Goal: Task Accomplishment & Management: Complete application form

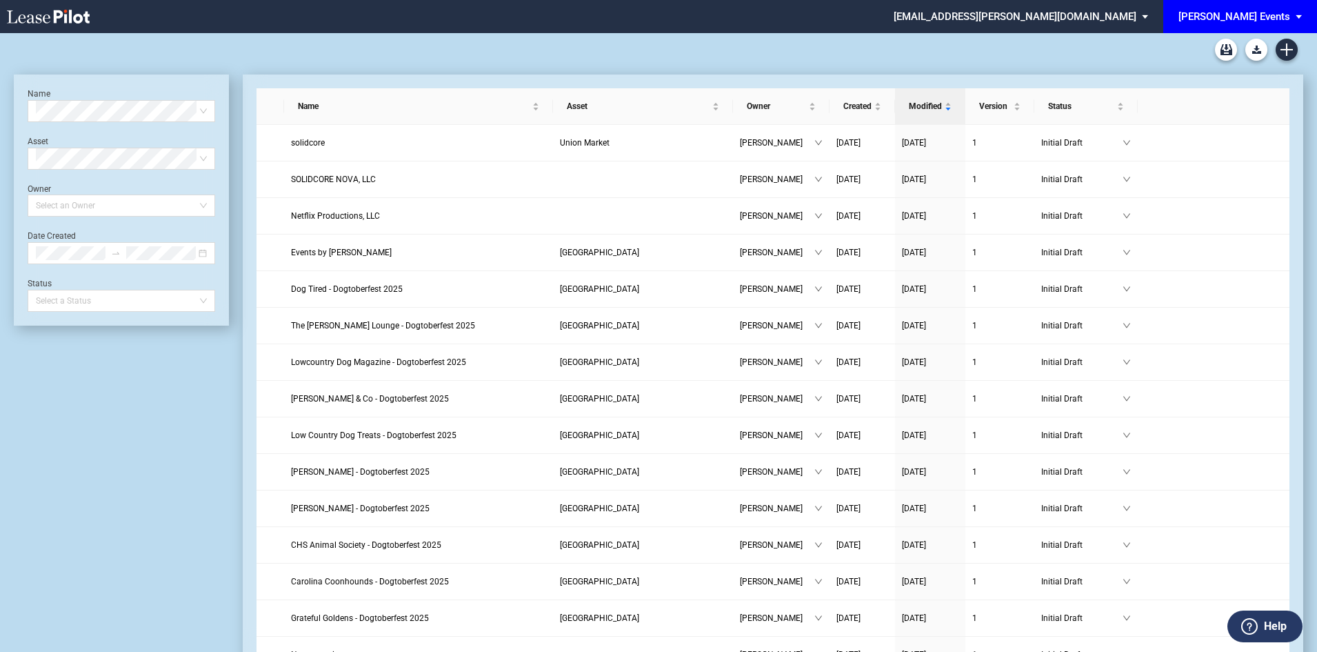
click at [1264, 22] on div "[PERSON_NAME] Events" at bounding box center [1235, 16] width 112 height 12
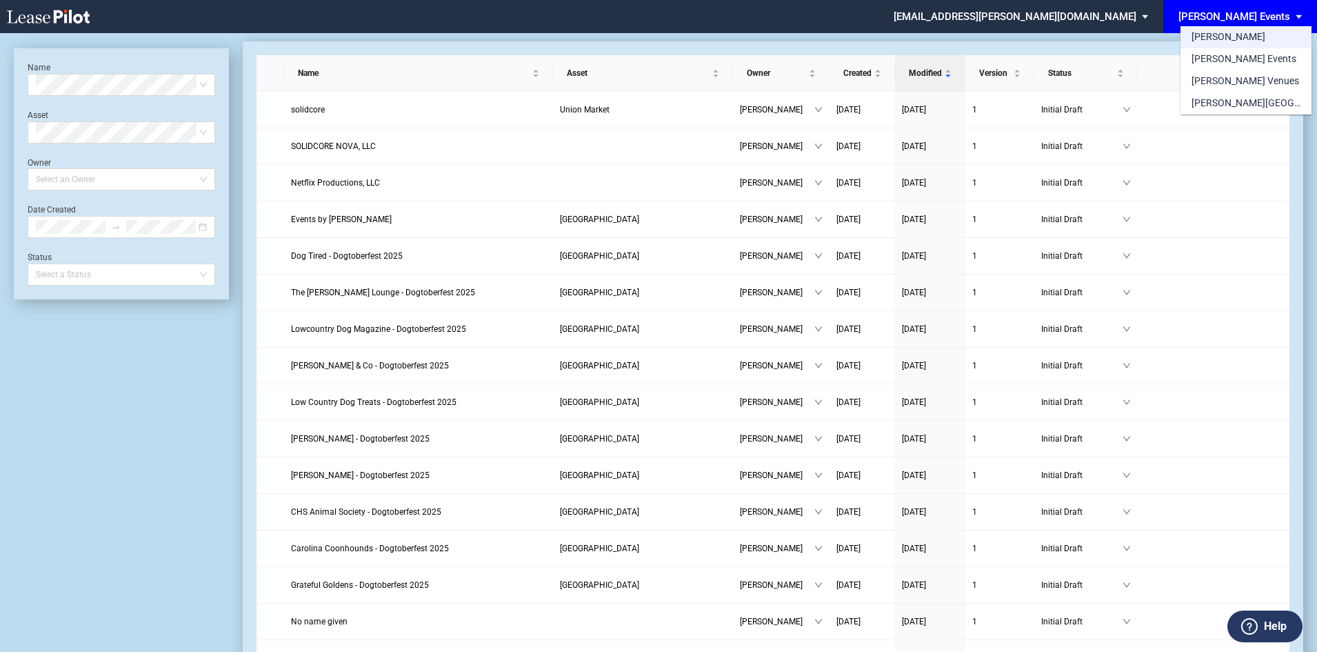
click at [1228, 43] on md-option "[PERSON_NAME]" at bounding box center [1246, 37] width 131 height 22
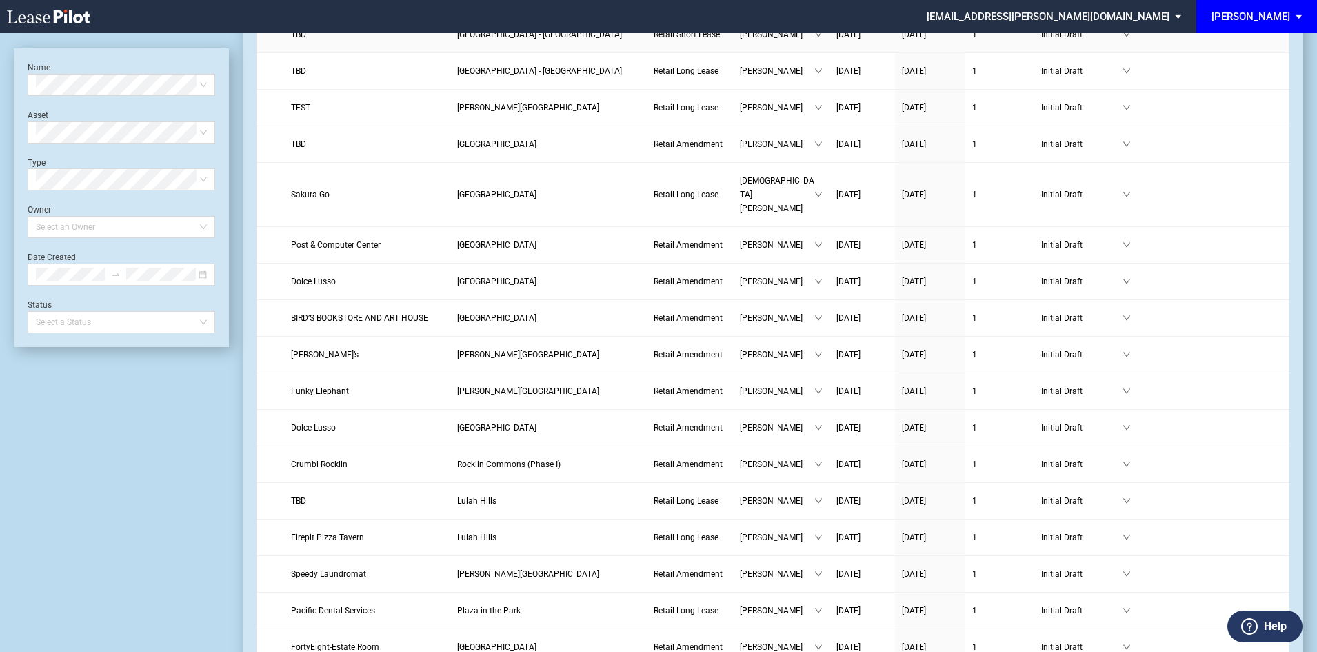
scroll to position [1311, 0]
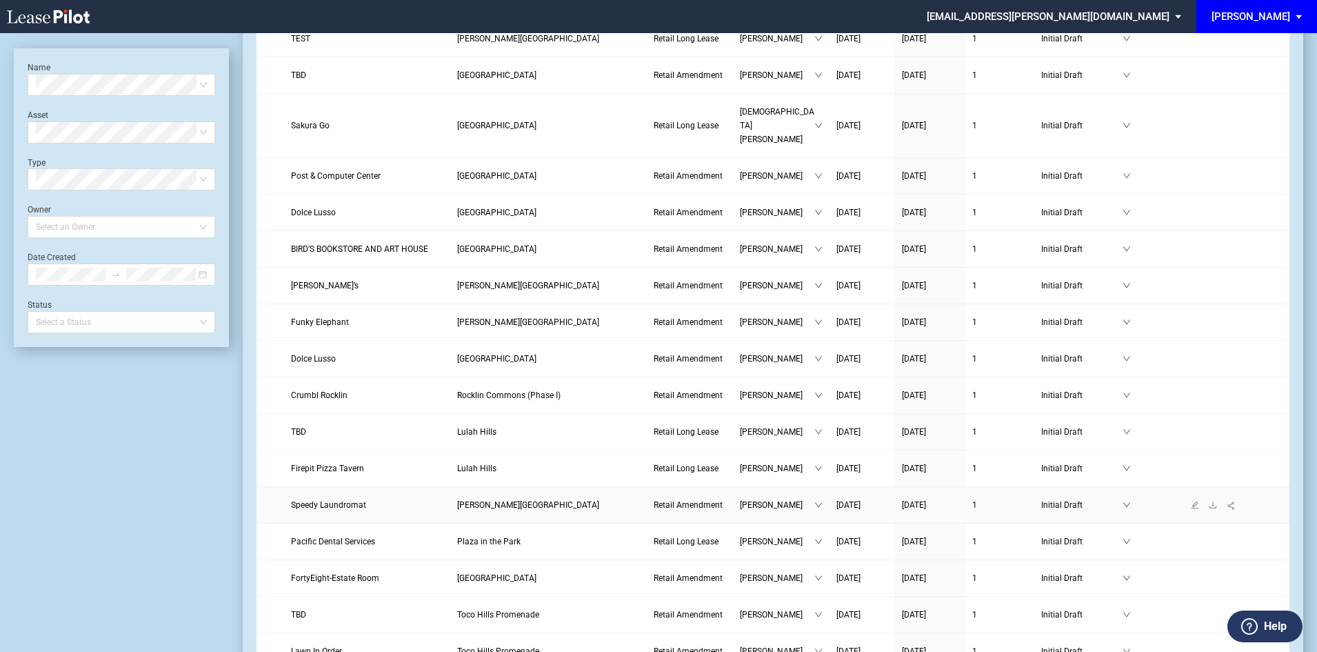
click at [340, 500] on span "Speedy Laundromat" at bounding box center [328, 505] width 75 height 10
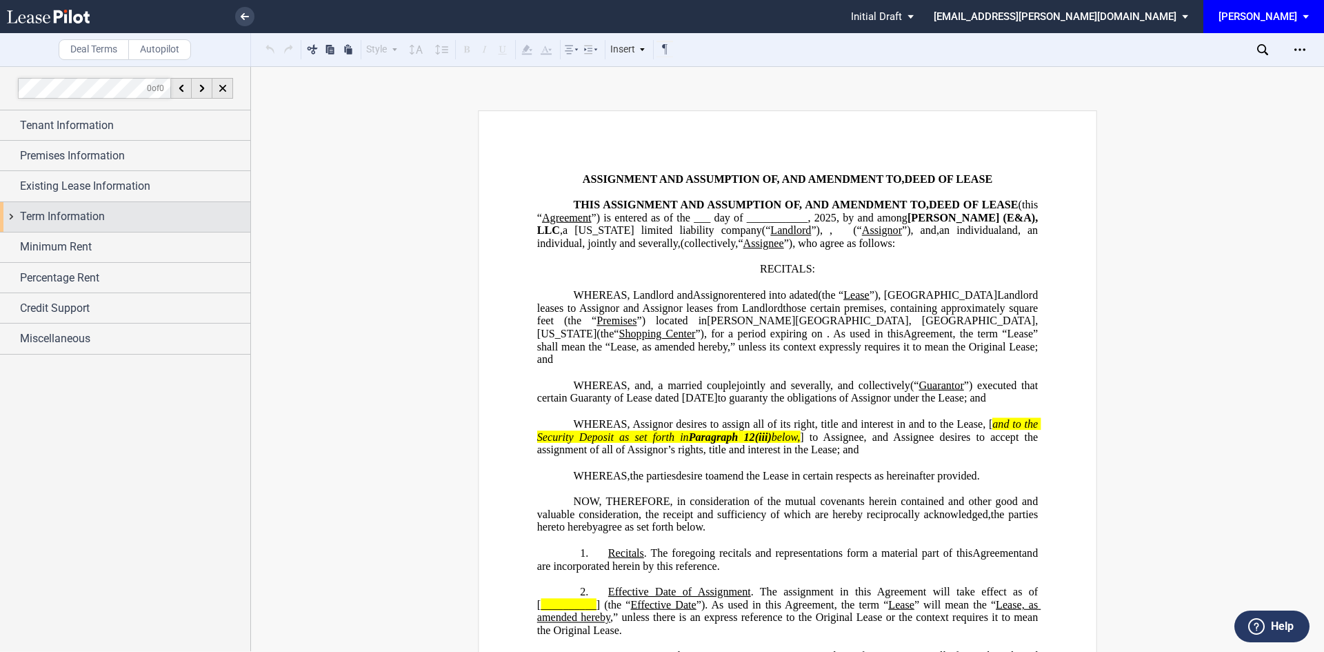
click at [118, 217] on div "Term Information" at bounding box center [135, 216] width 230 height 17
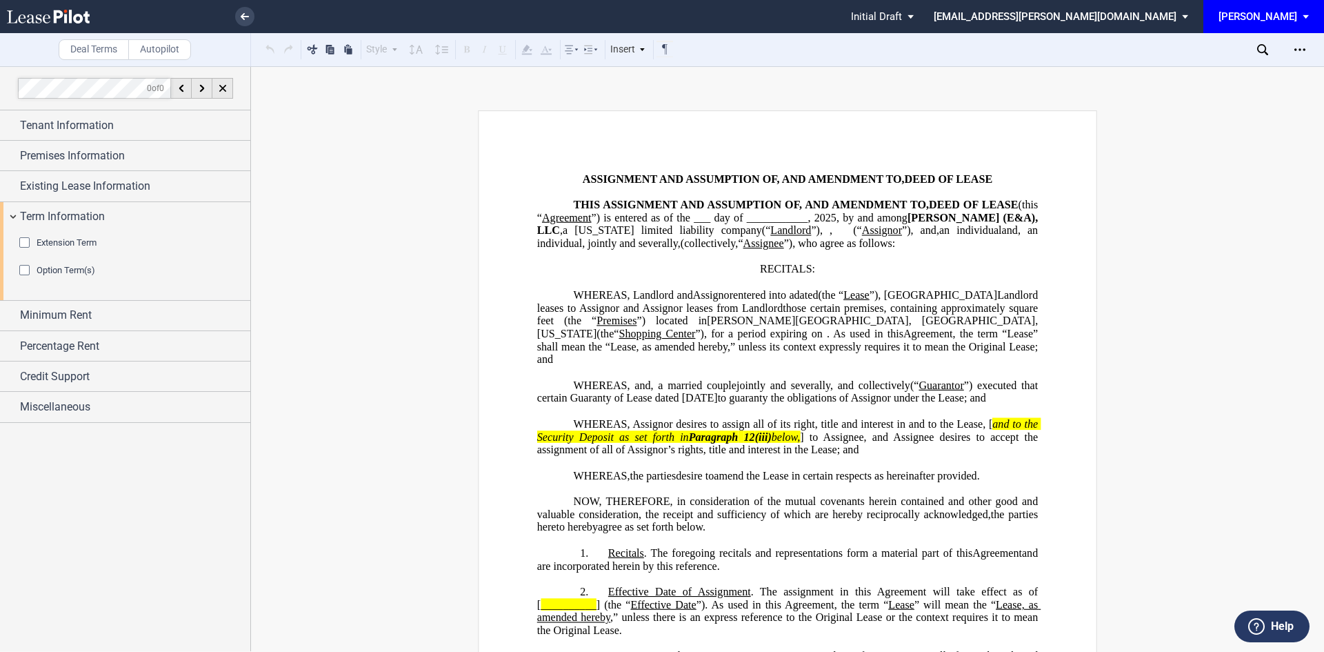
click at [29, 240] on div "Extension Term" at bounding box center [26, 244] width 14 height 14
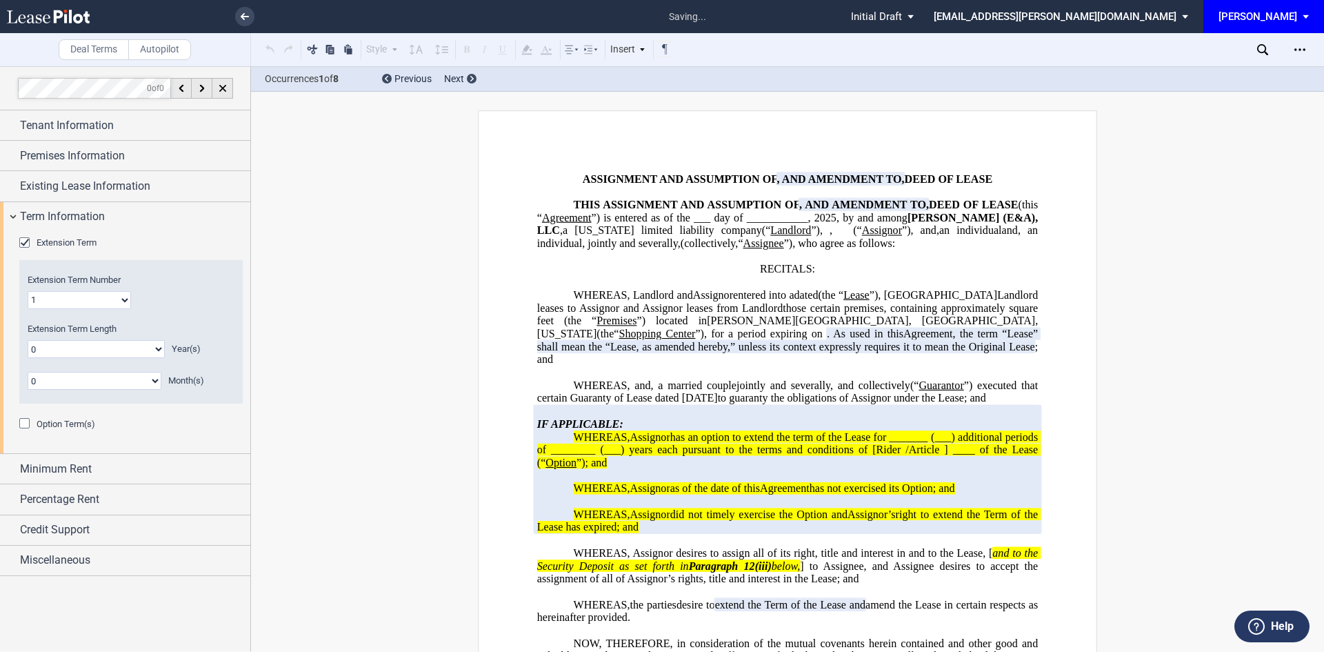
click at [116, 348] on select "0 1 2 3 4 5 6 7 8 9 10 11 12 13 14 15 16 17 18 19 20" at bounding box center [96, 349] width 137 height 18
select select "number:5"
click at [28, 340] on select "0 1 2 3 4 5 6 7 8 9 10 11 12 13 14 15 16 17 18 19 20" at bounding box center [96, 349] width 137 height 18
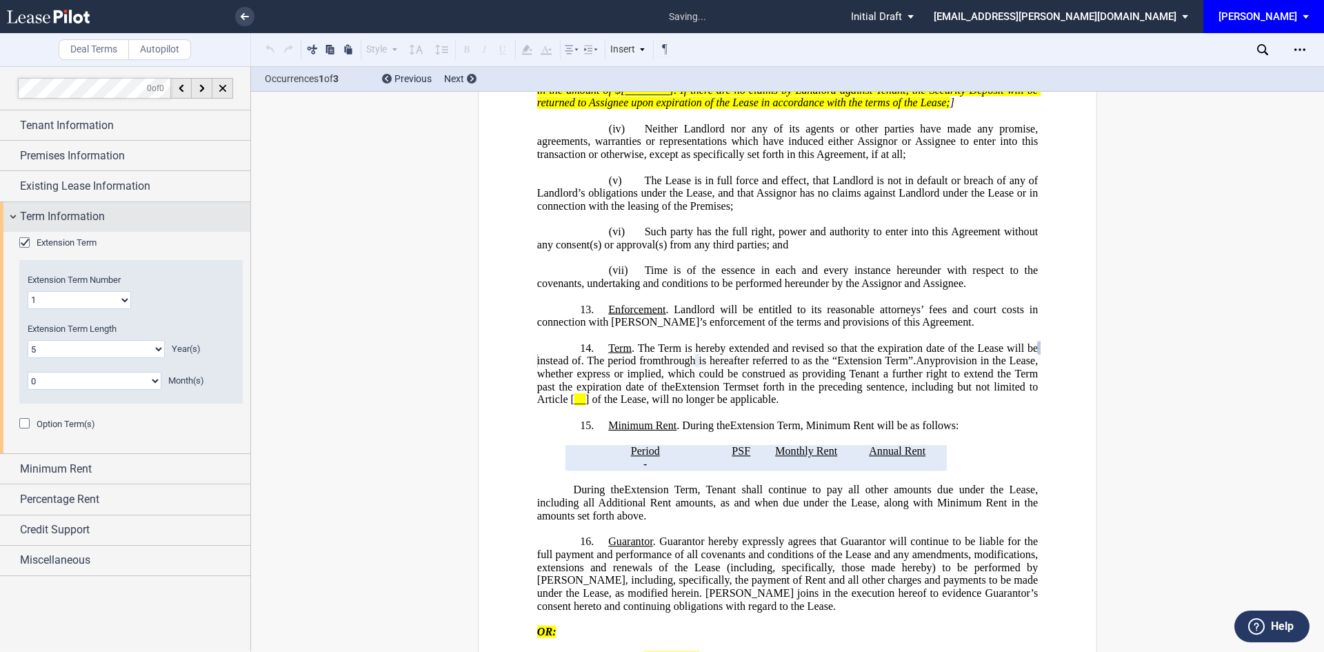
scroll to position [2553, 0]
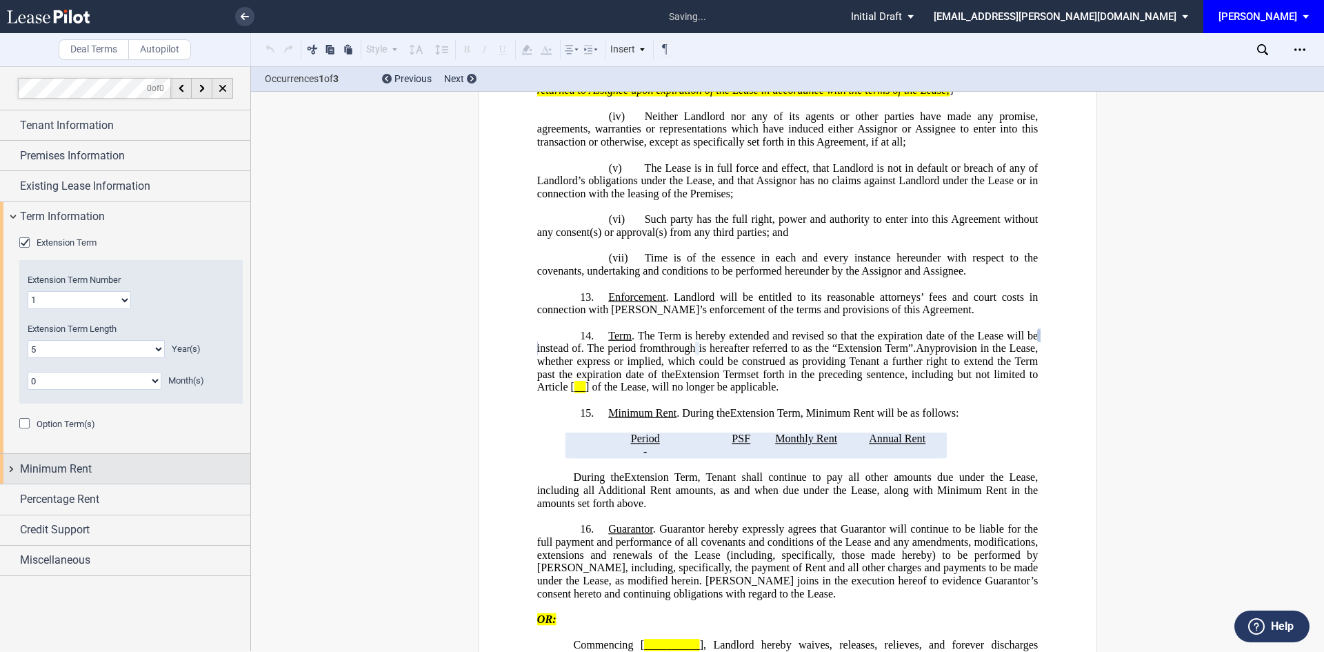
click at [144, 468] on div "Minimum Rent" at bounding box center [135, 469] width 230 height 17
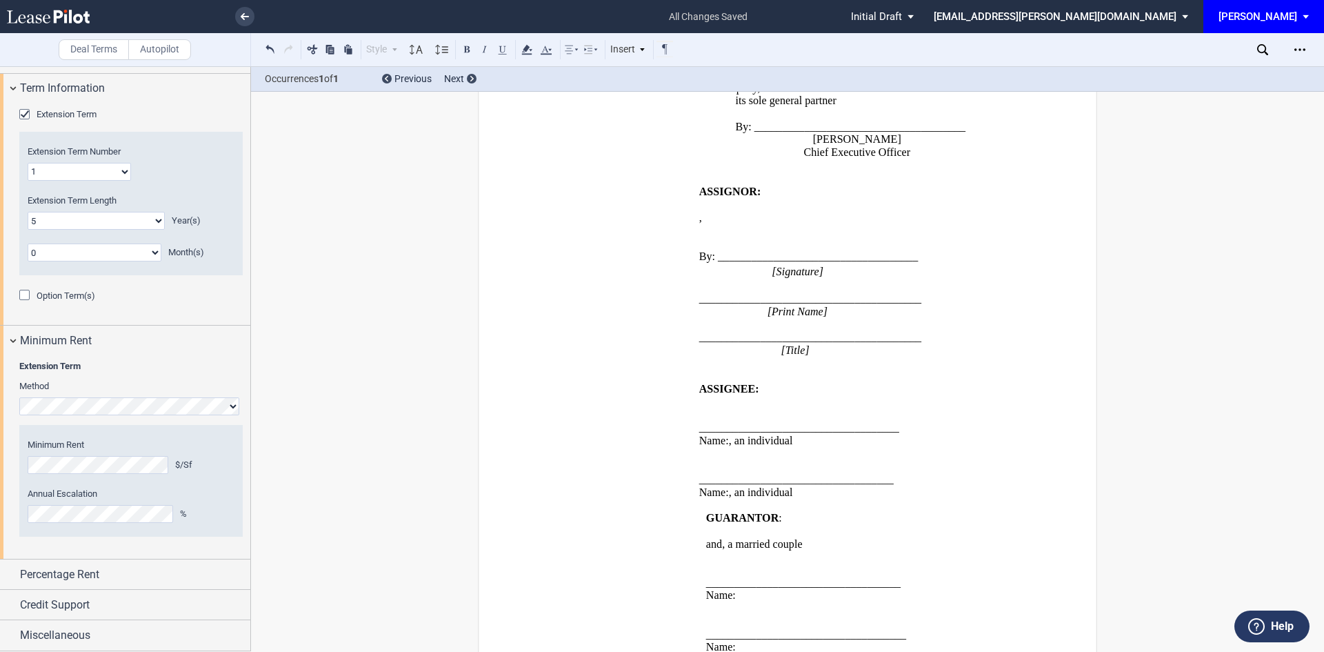
scroll to position [4085, 0]
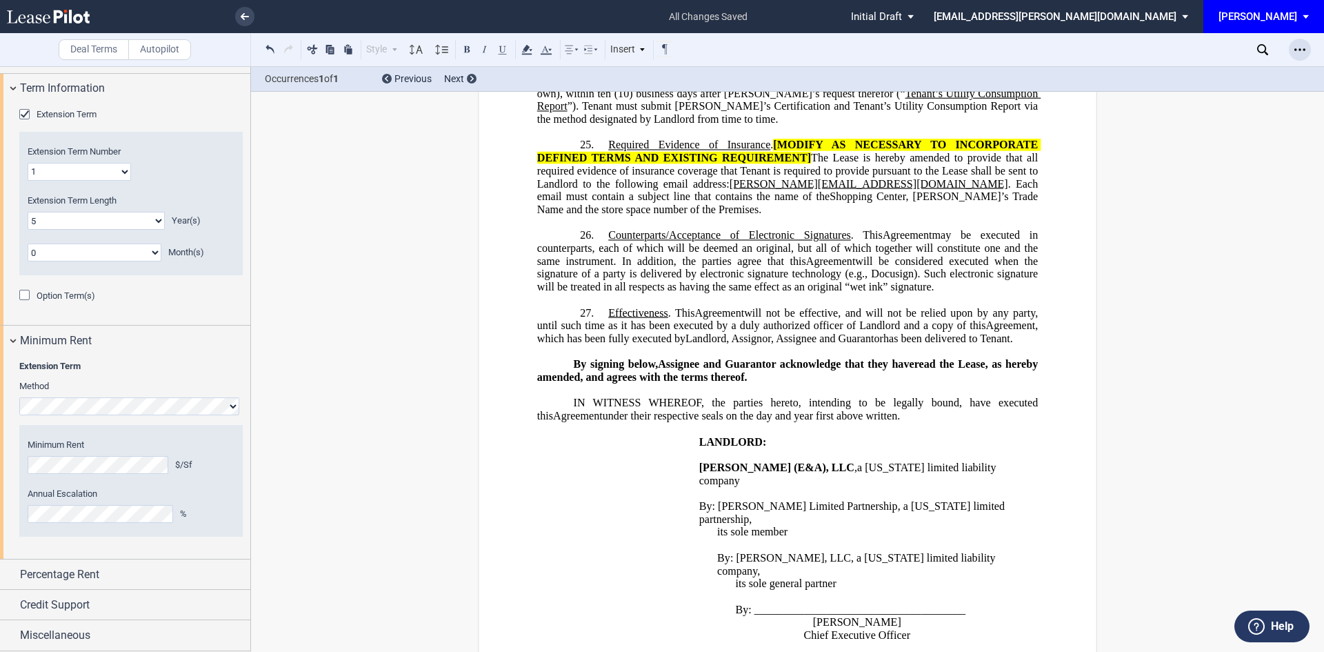
click at [1306, 54] on div "Open Lease options menu" at bounding box center [1300, 50] width 22 height 22
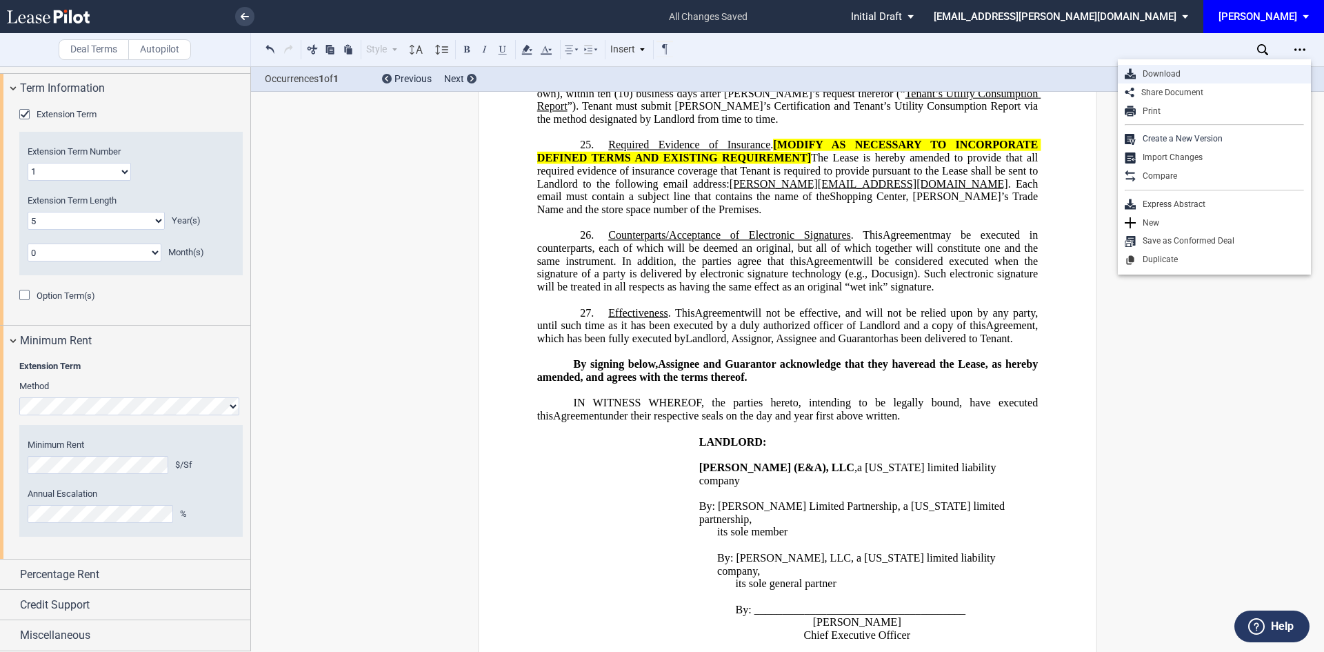
click at [1191, 77] on div "Download" at bounding box center [1220, 74] width 168 height 12
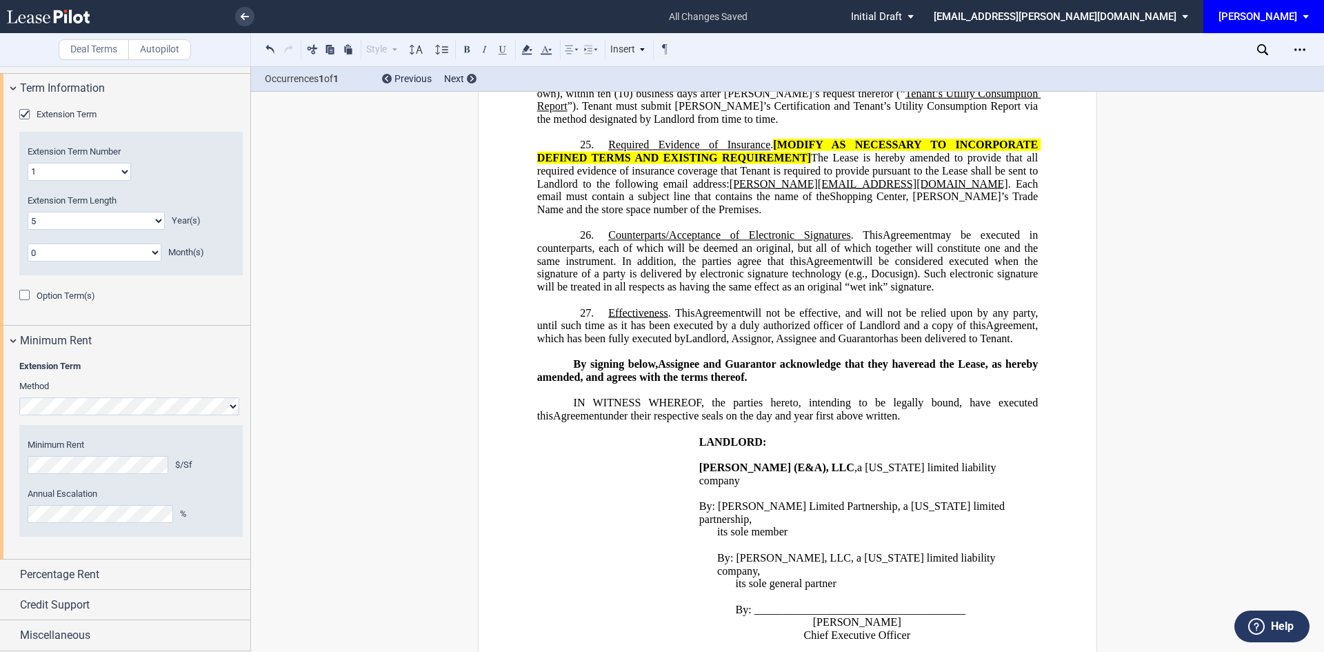
click at [49, 16] on use at bounding box center [48, 17] width 83 height 14
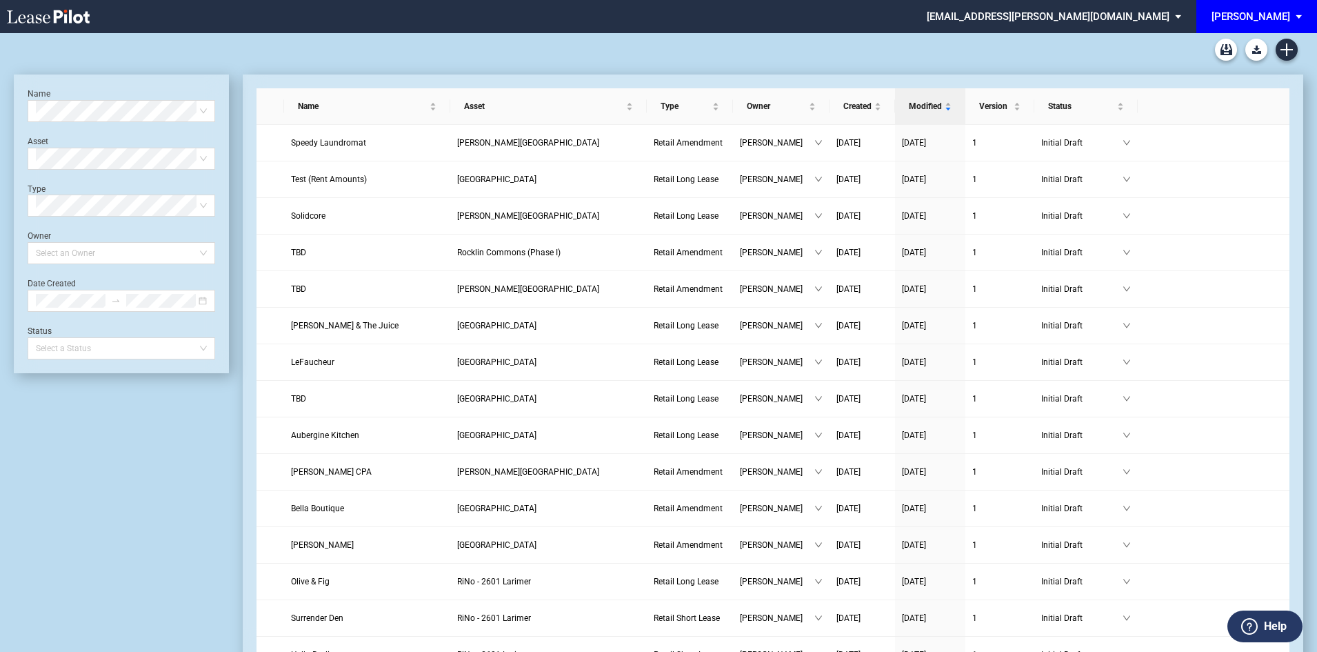
click at [1269, 17] on div "[PERSON_NAME]" at bounding box center [1251, 16] width 79 height 12
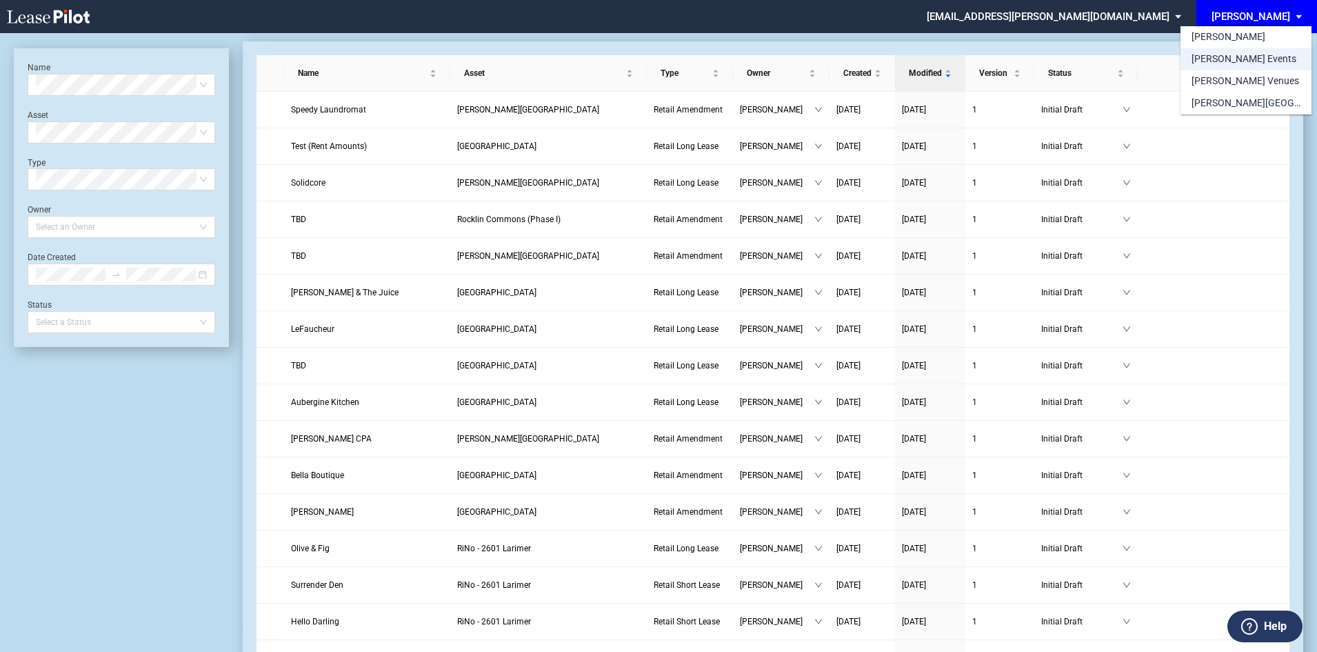
click at [1240, 57] on div "[PERSON_NAME] Events" at bounding box center [1244, 59] width 105 height 14
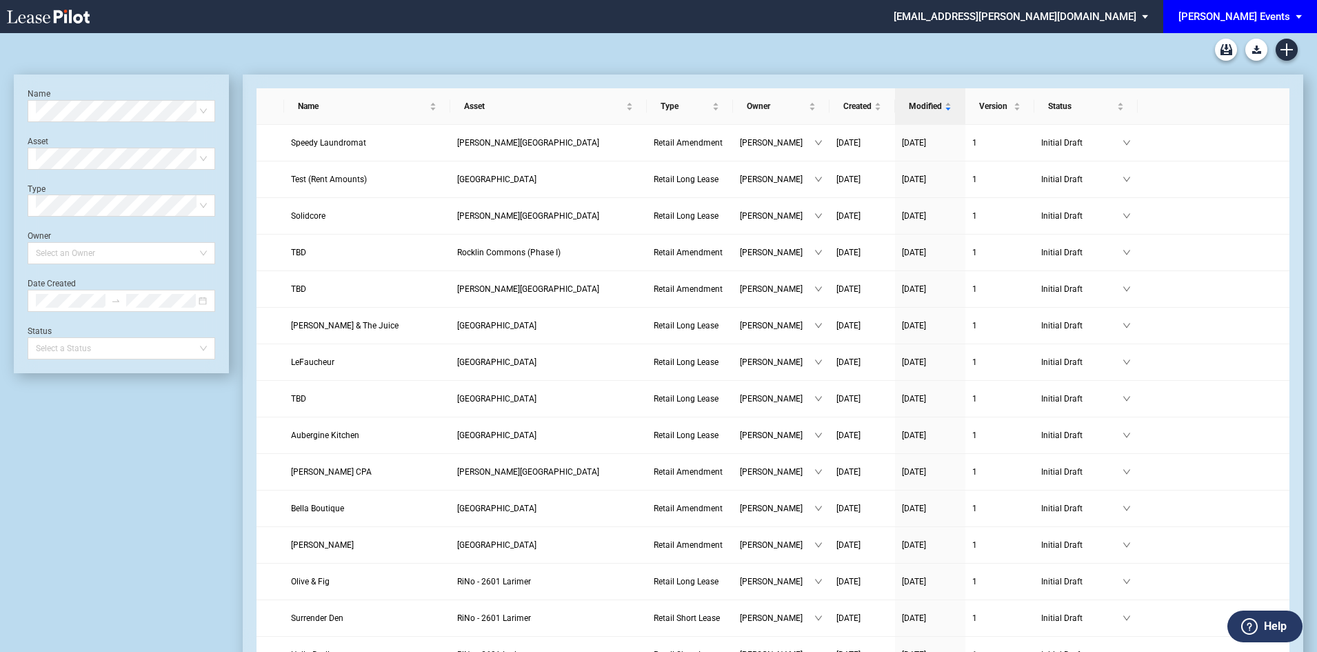
scroll to position [33, 0]
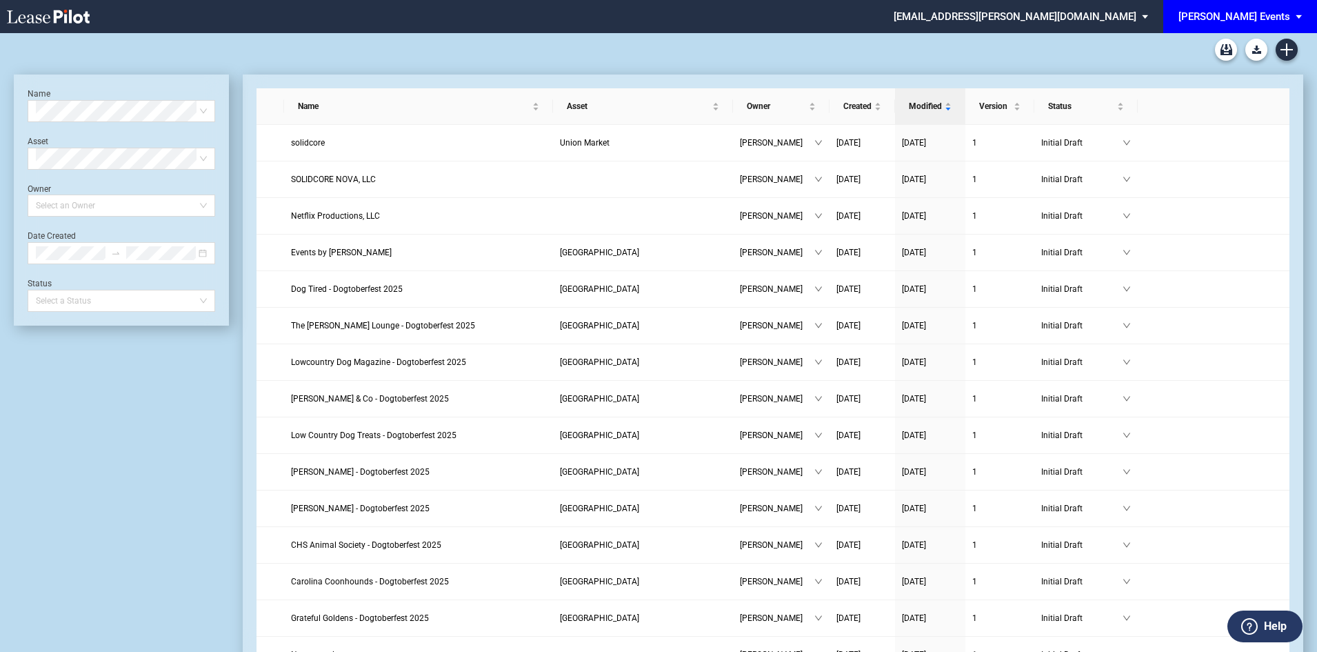
click at [1246, 20] on div "[PERSON_NAME] Events" at bounding box center [1235, 16] width 112 height 12
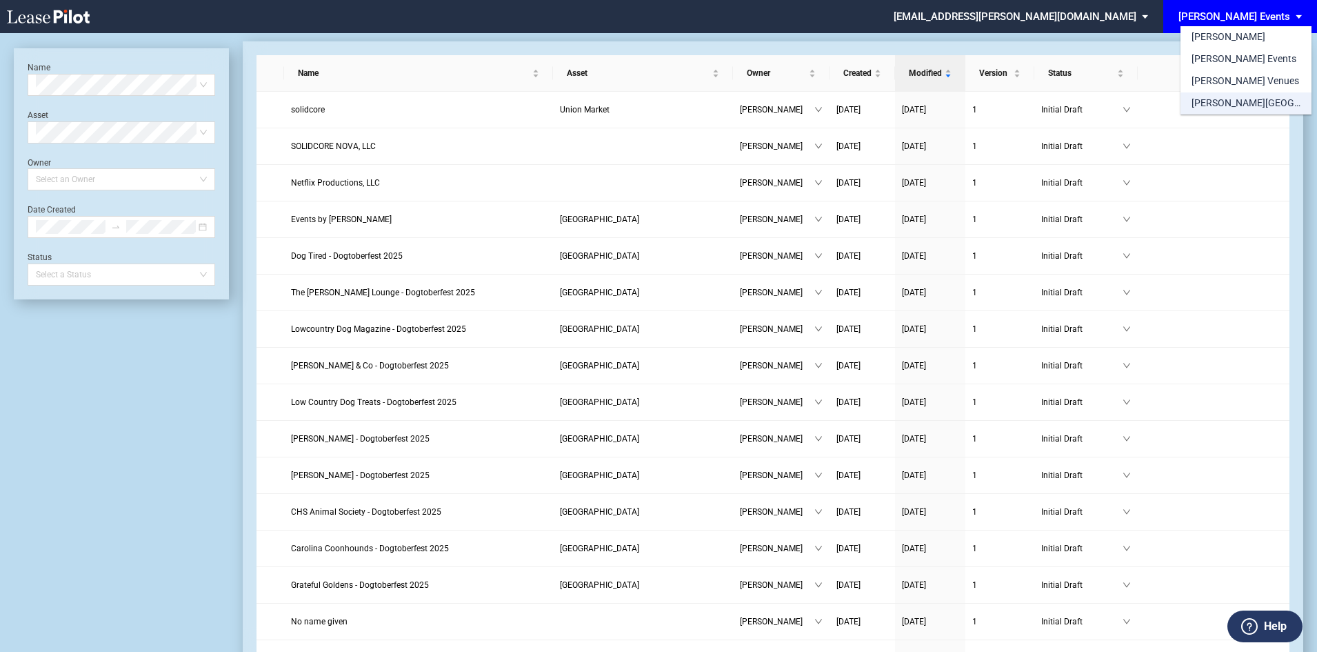
click at [1255, 97] on div "[PERSON_NAME][GEOGRAPHIC_DATA] Consents" at bounding box center [1246, 104] width 109 height 14
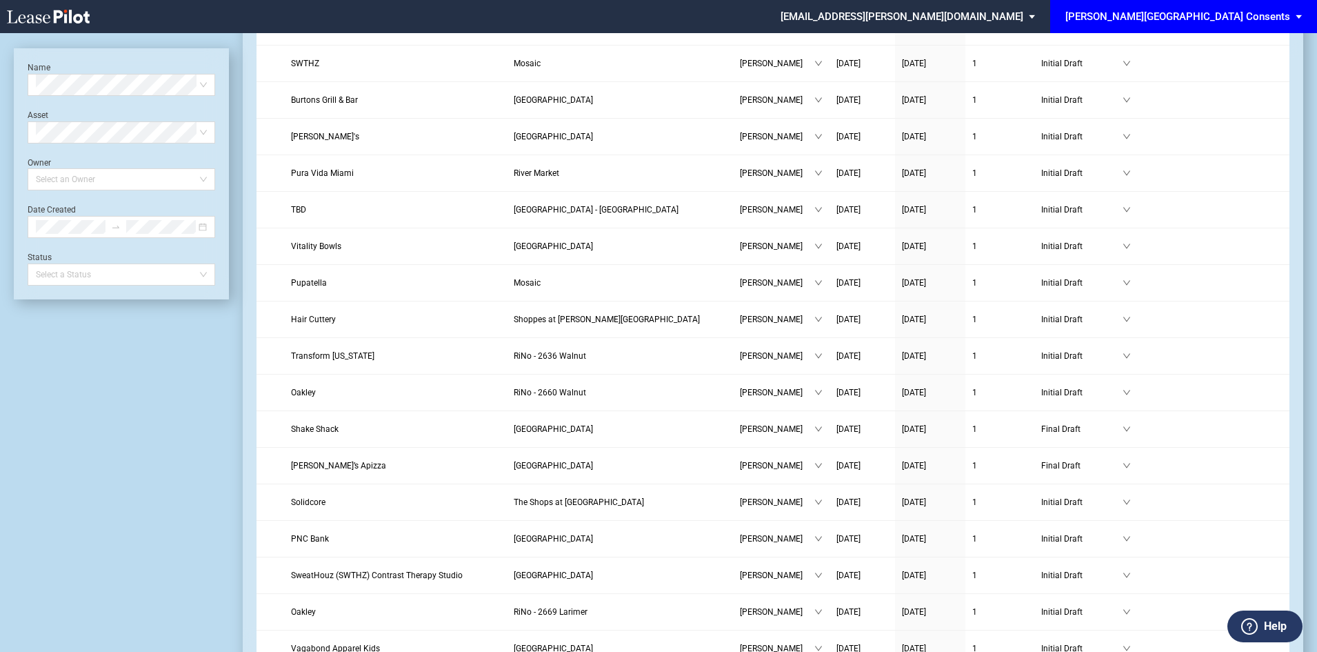
scroll to position [552, 0]
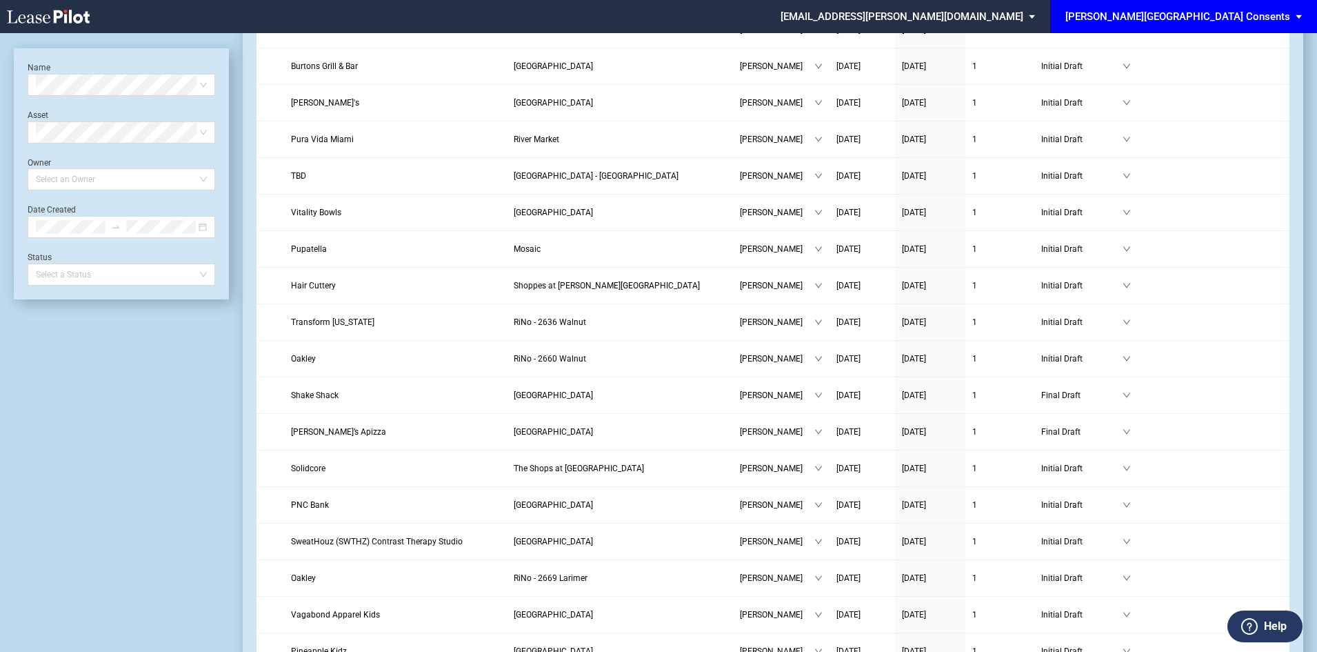
click at [1207, 20] on div "[PERSON_NAME][GEOGRAPHIC_DATA] Consents" at bounding box center [1178, 16] width 225 height 12
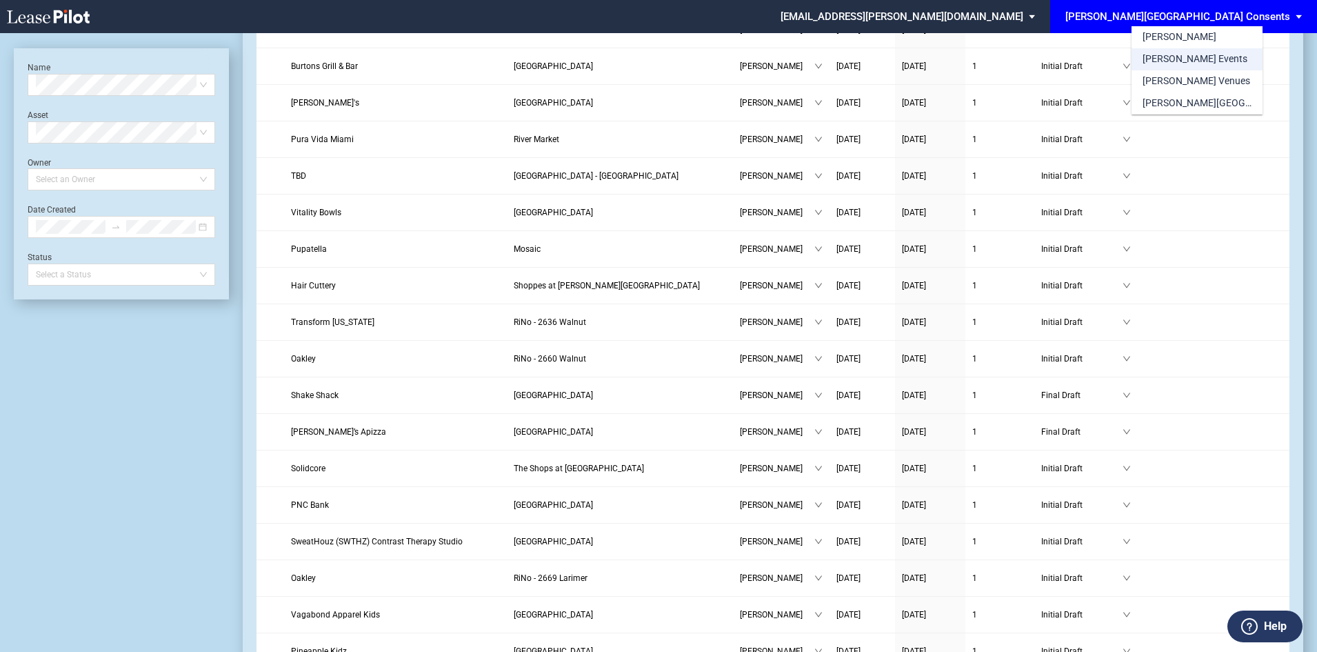
click at [1202, 58] on div "[PERSON_NAME] Events" at bounding box center [1195, 59] width 105 height 14
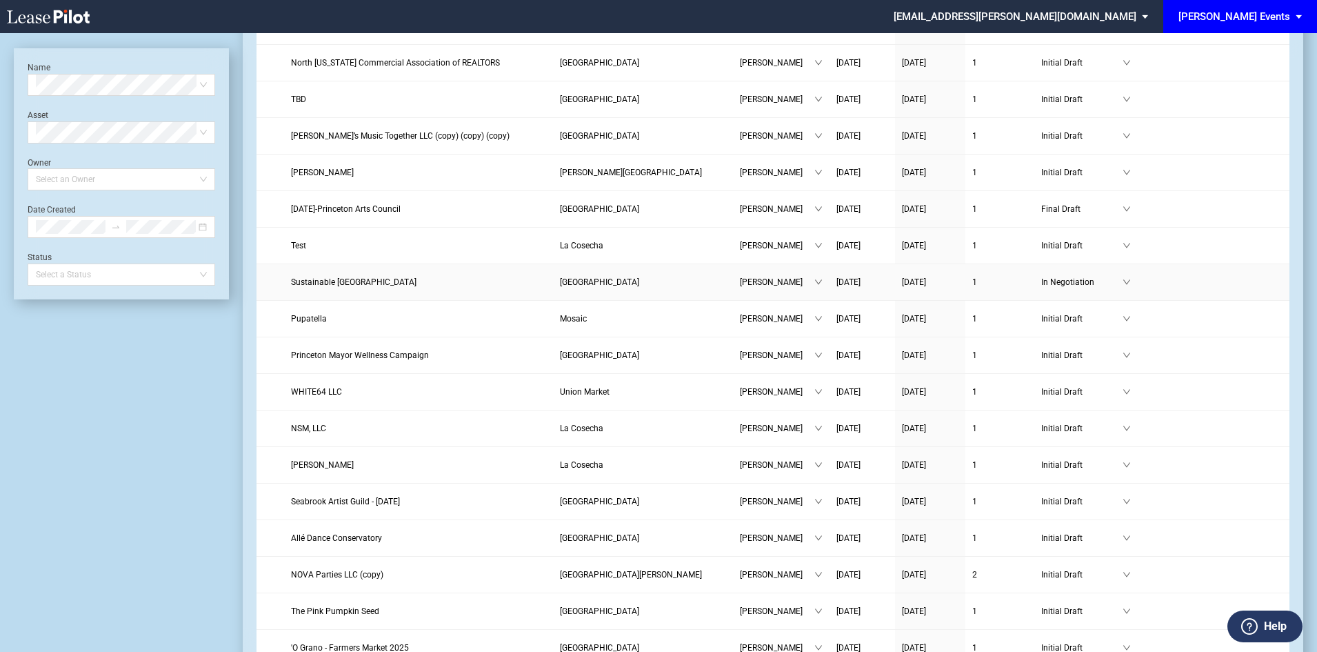
scroll to position [1173, 0]
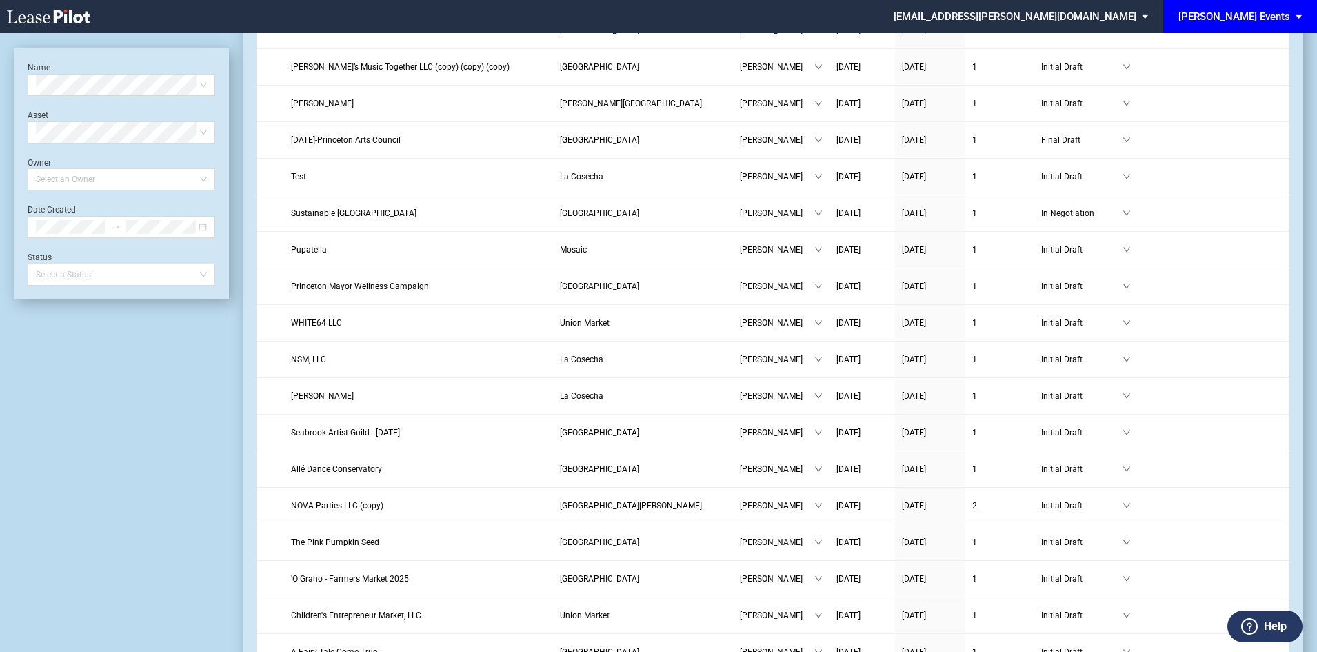
click at [1289, 8] on span "[PERSON_NAME] Events" at bounding box center [1235, 16] width 112 height 33
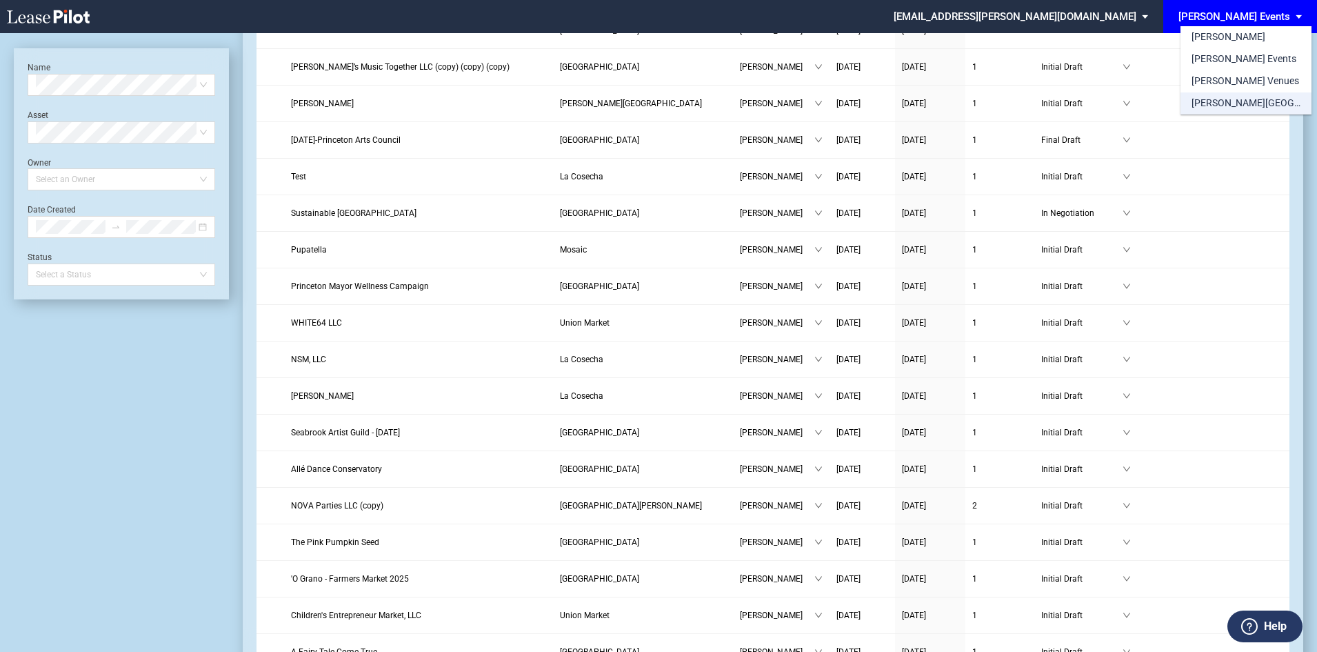
click at [1257, 109] on div "[PERSON_NAME][GEOGRAPHIC_DATA] Consents" at bounding box center [1246, 104] width 109 height 14
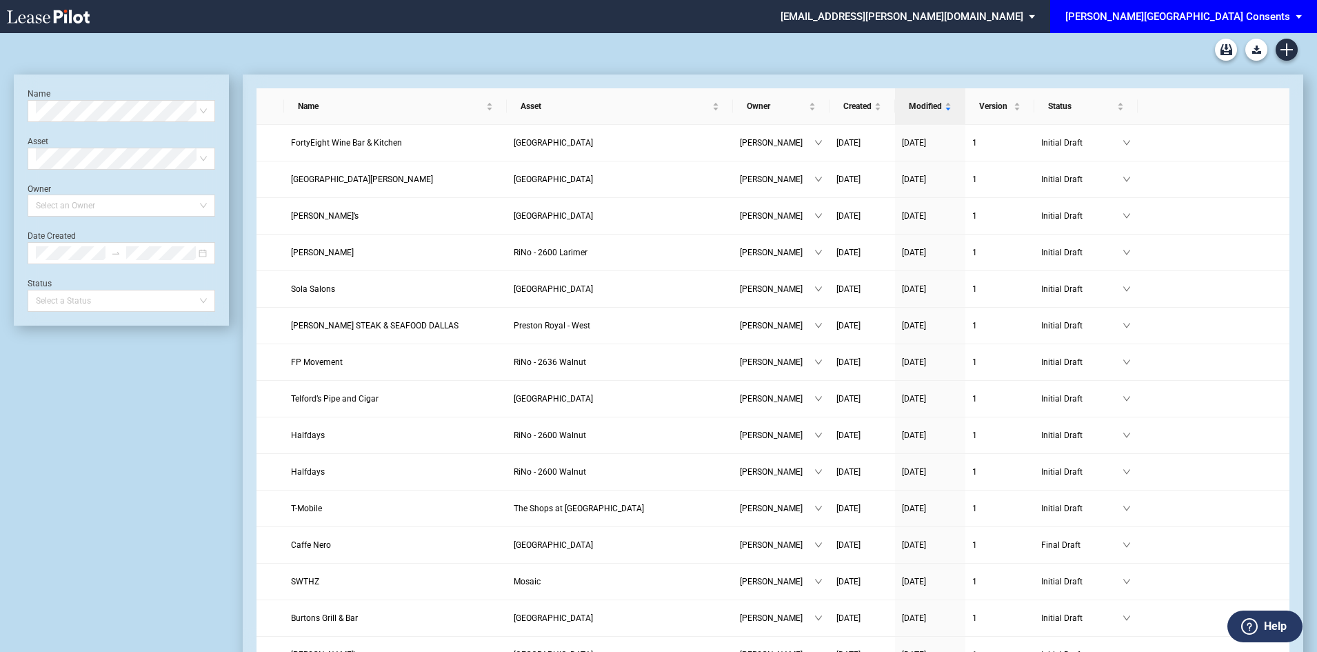
click at [1239, 10] on div "[PERSON_NAME][GEOGRAPHIC_DATA] Consents" at bounding box center [1178, 16] width 225 height 12
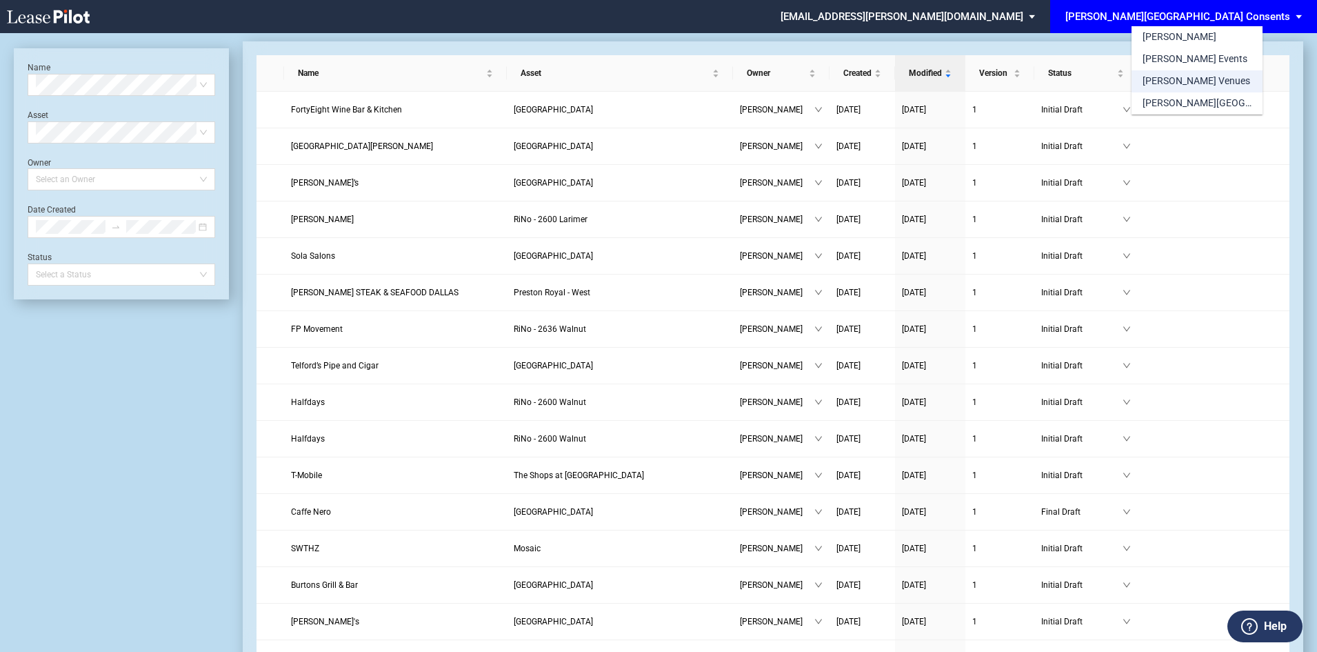
click at [1208, 76] on md-option "[PERSON_NAME] Venues" at bounding box center [1197, 81] width 131 height 22
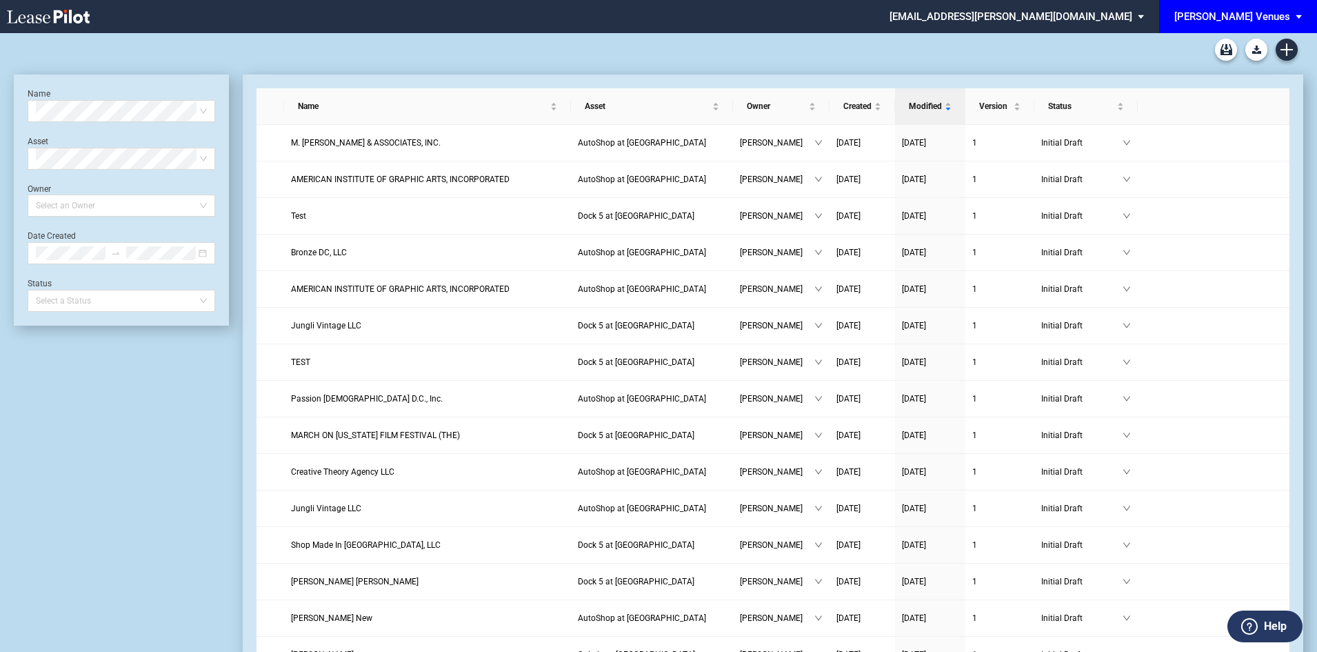
click at [1224, 8] on span "[PERSON_NAME] Venues" at bounding box center [1233, 16] width 116 height 33
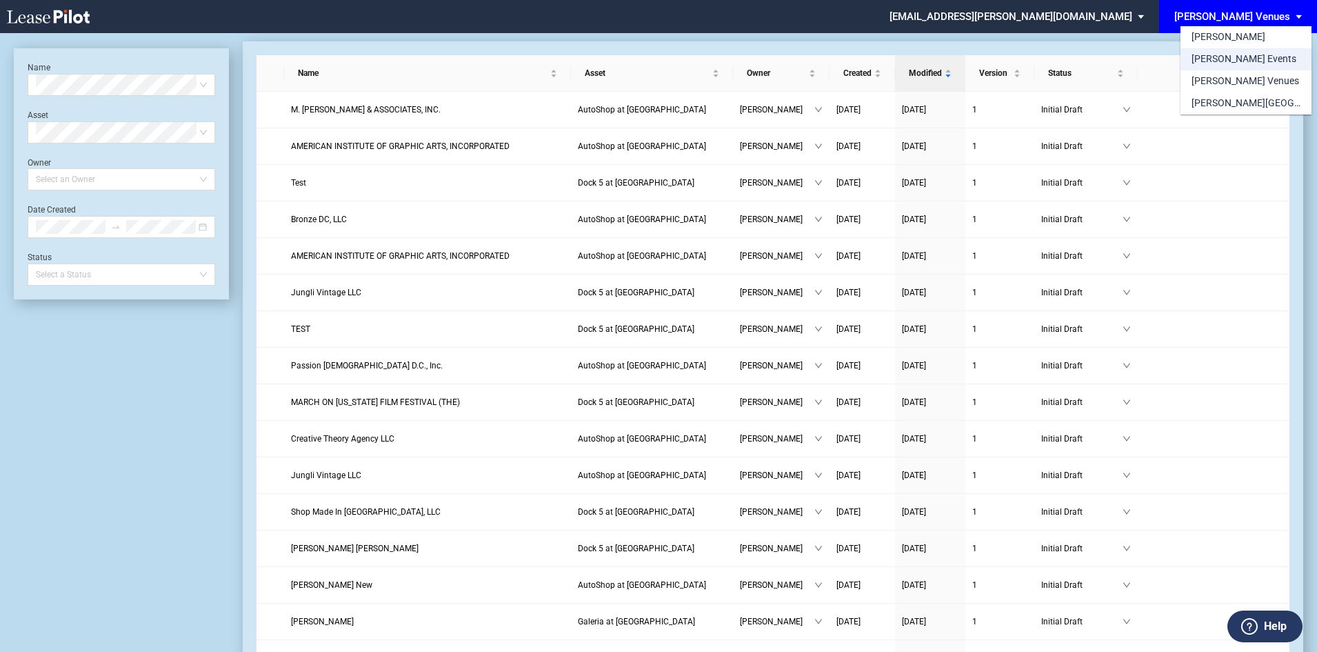
click at [1235, 57] on div "[PERSON_NAME] Events" at bounding box center [1244, 59] width 105 height 14
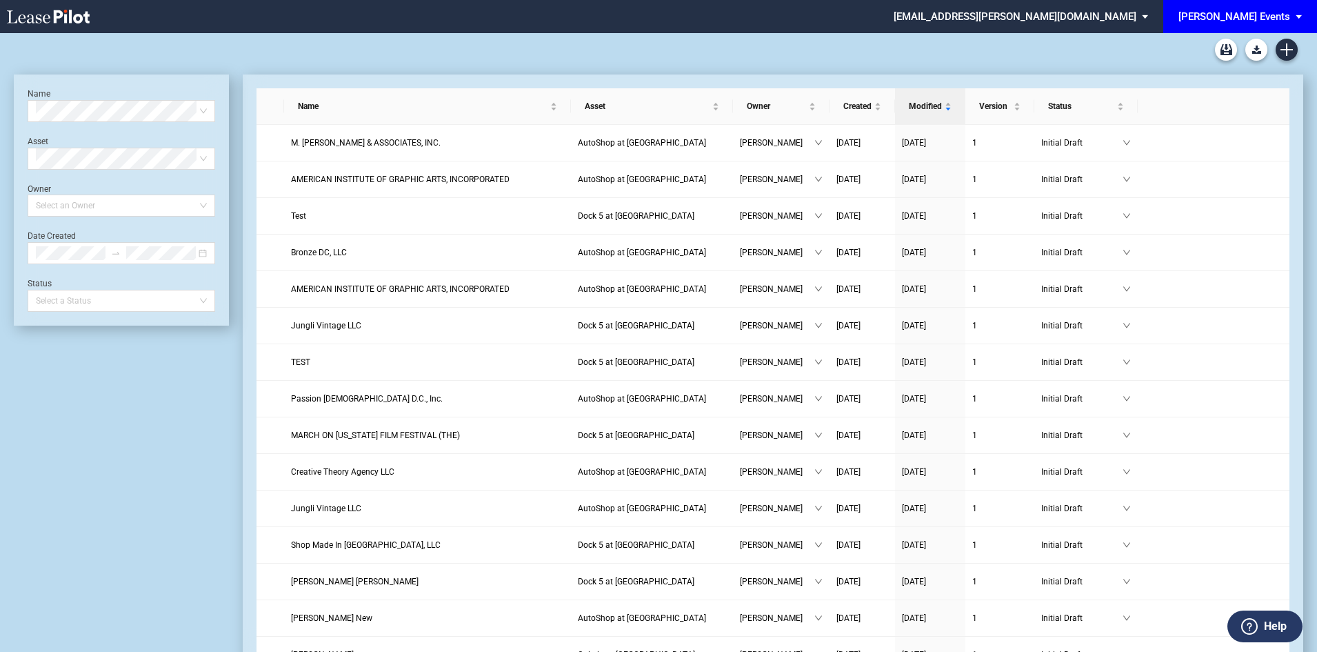
scroll to position [33, 0]
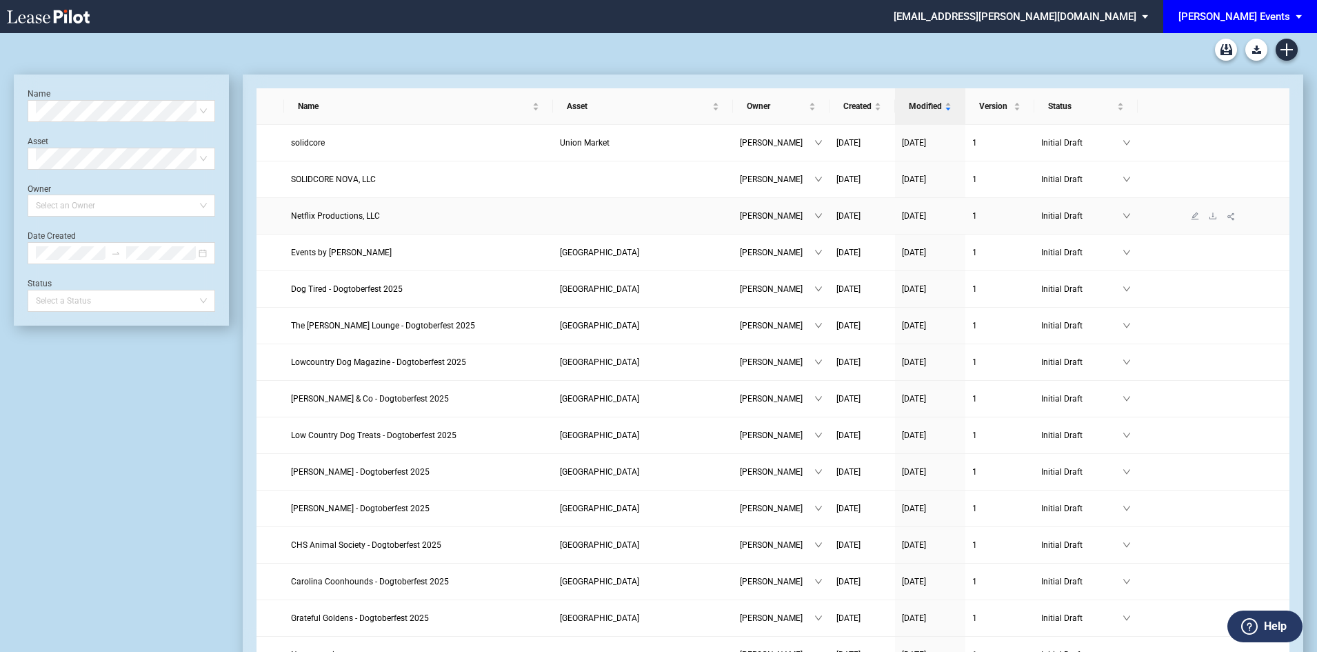
click at [368, 215] on span "Netflix Productions, LLC" at bounding box center [335, 216] width 89 height 10
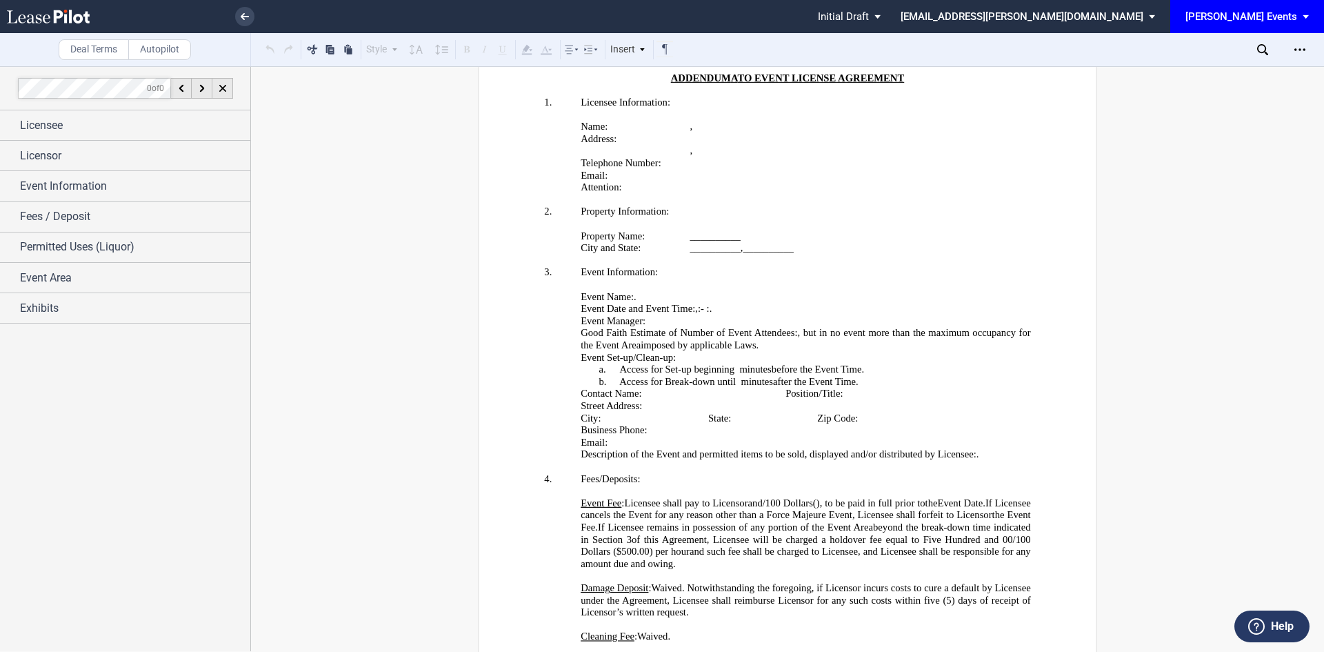
scroll to position [2495, 0]
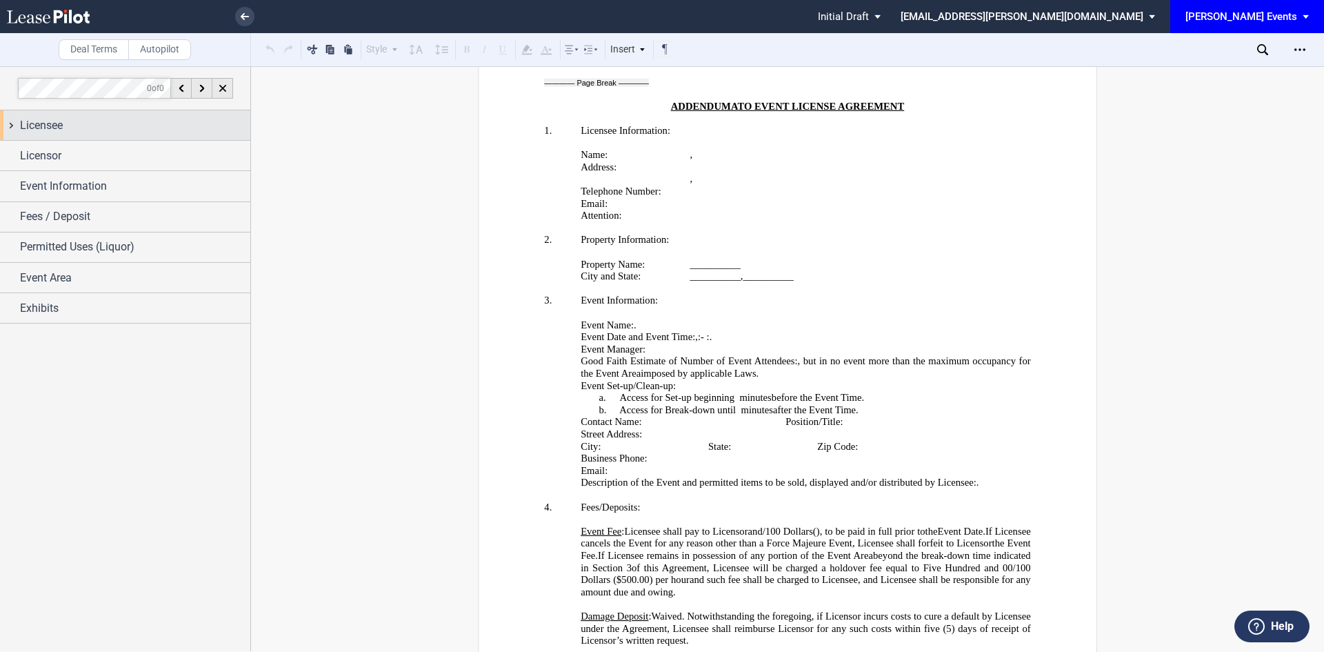
click at [129, 130] on div "Licensee" at bounding box center [135, 125] width 230 height 17
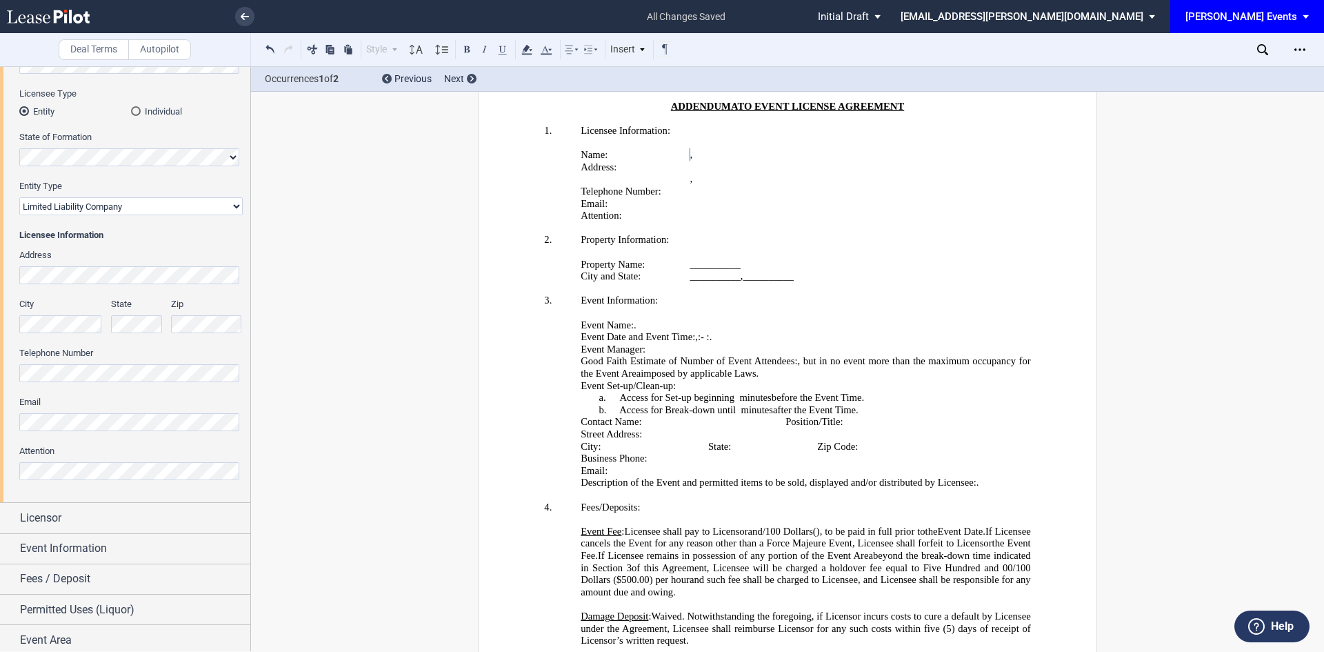
scroll to position [191, 0]
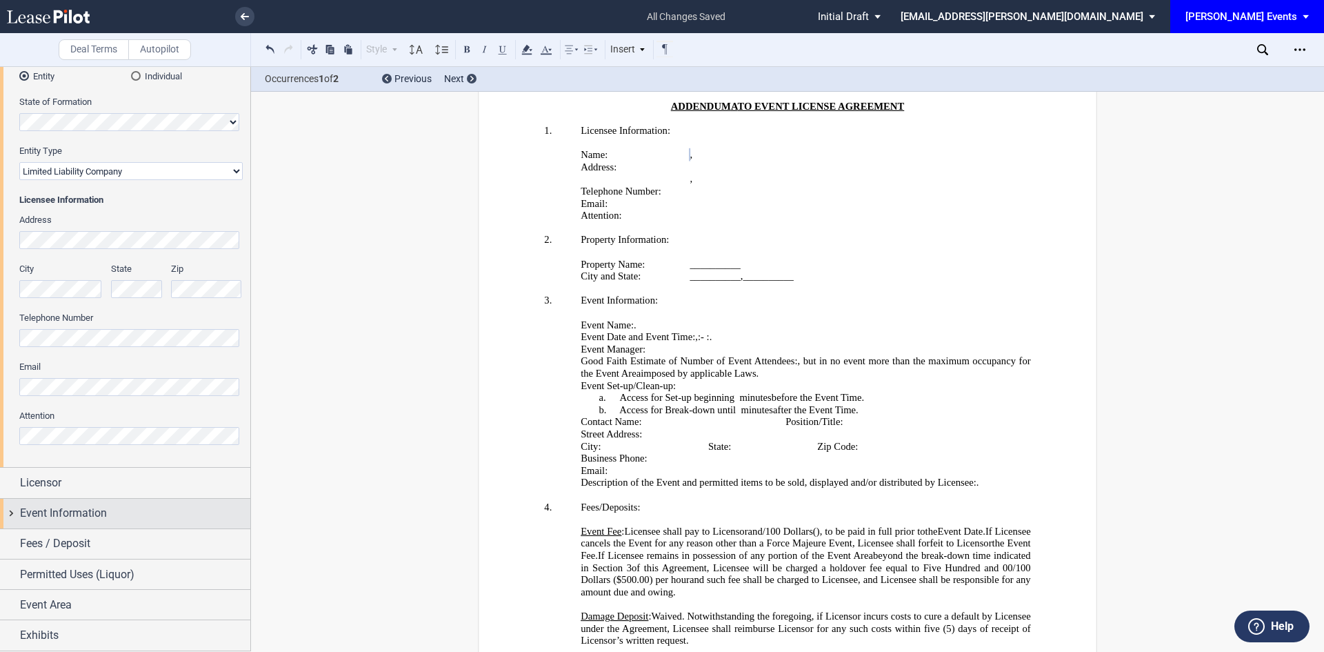
click at [92, 519] on span "Event Information" at bounding box center [63, 513] width 87 height 17
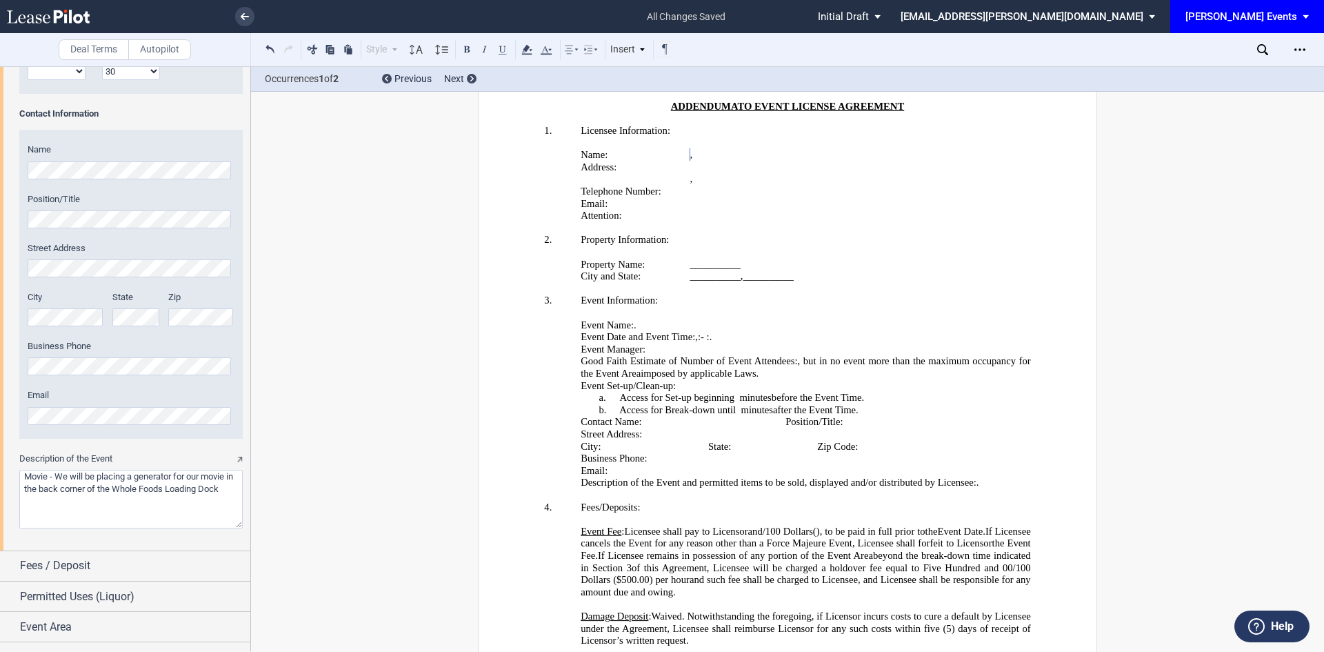
scroll to position [1220, 0]
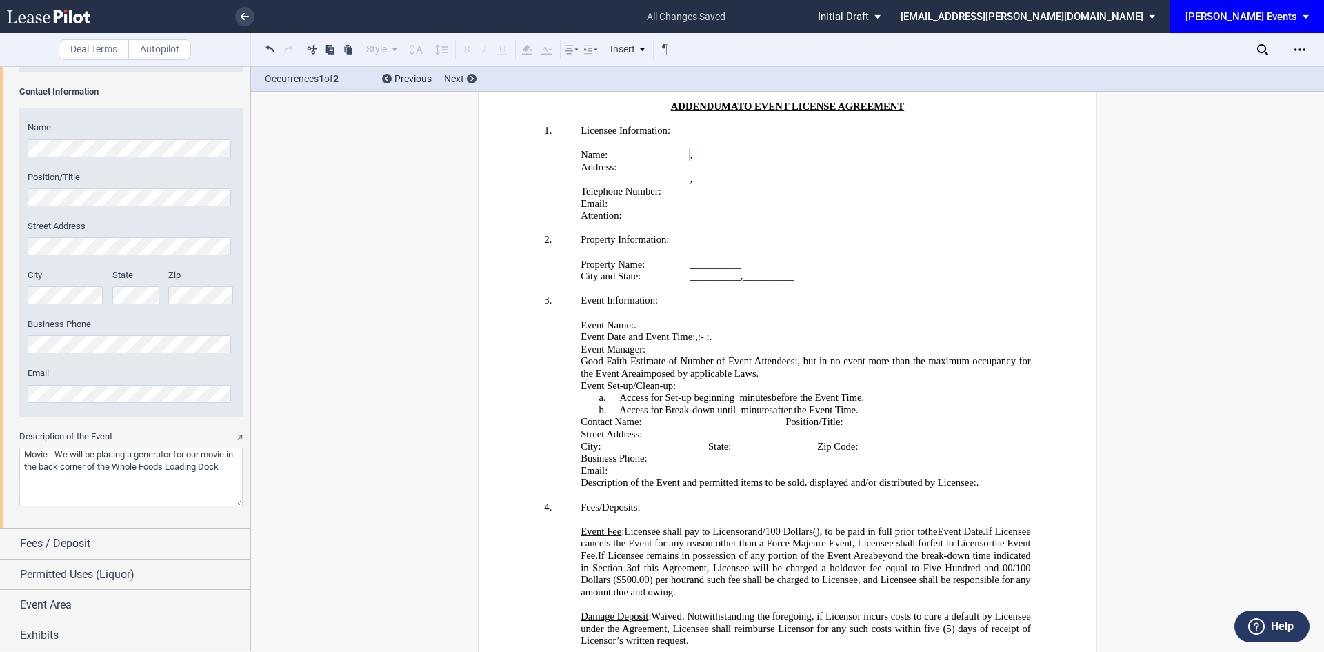
drag, startPoint x: 66, startPoint y: 454, endPoint x: 12, endPoint y: 455, distance: 53.1
click at [12, 455] on div "Event Name Event Date & Time (1) Date Start Time Hour 1 2 3 4 5 6 7 8 9 10 11 12" at bounding box center [125, 14] width 250 height 1028
drag, startPoint x: 194, startPoint y: 452, endPoint x: 184, endPoint y: 454, distance: 9.8
click at [184, 454] on textarea "Description of the Event" at bounding box center [130, 477] width 223 height 59
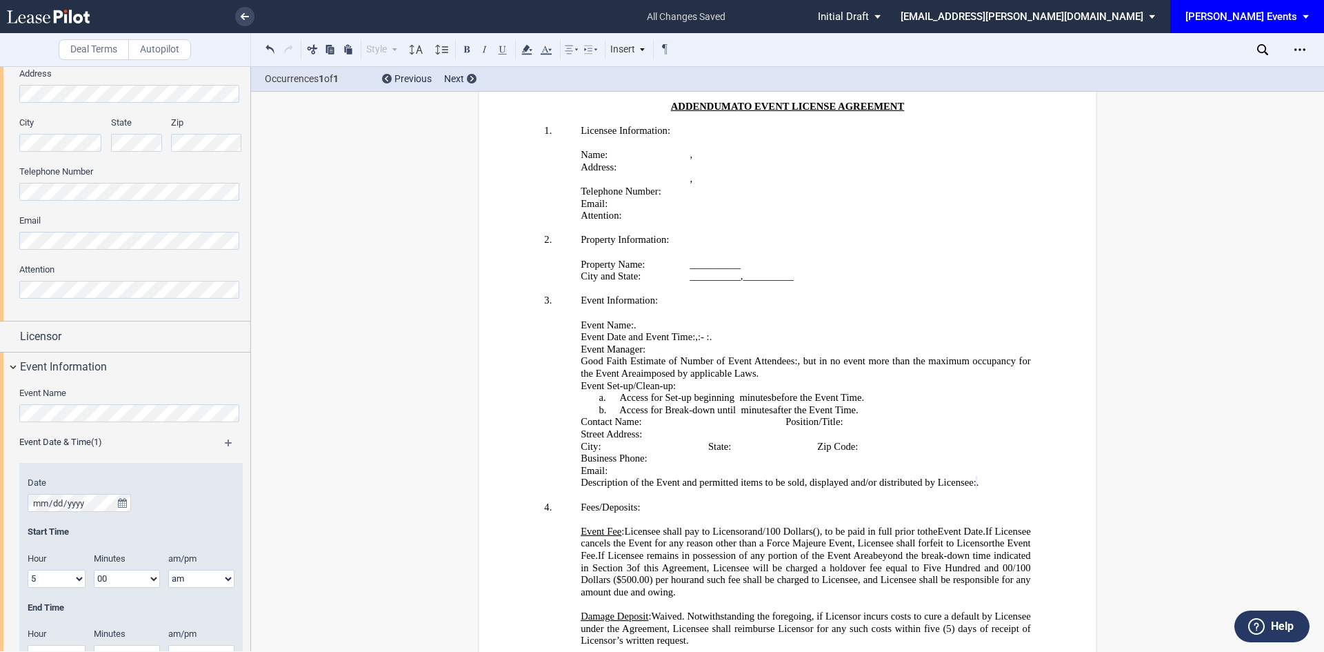
scroll to position [345, 0]
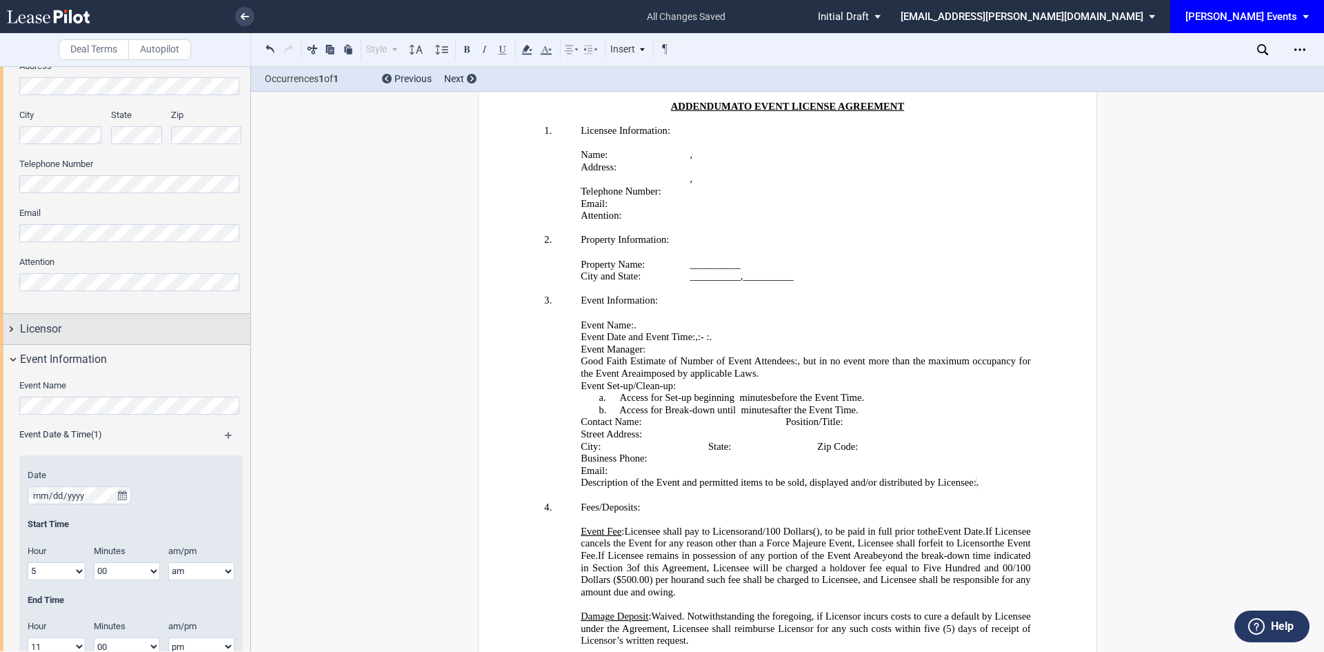
type textarea "Licensee will be placing a generator for its movie in the back corner of the Wh…"
click at [115, 316] on div "Licensor" at bounding box center [125, 329] width 250 height 30
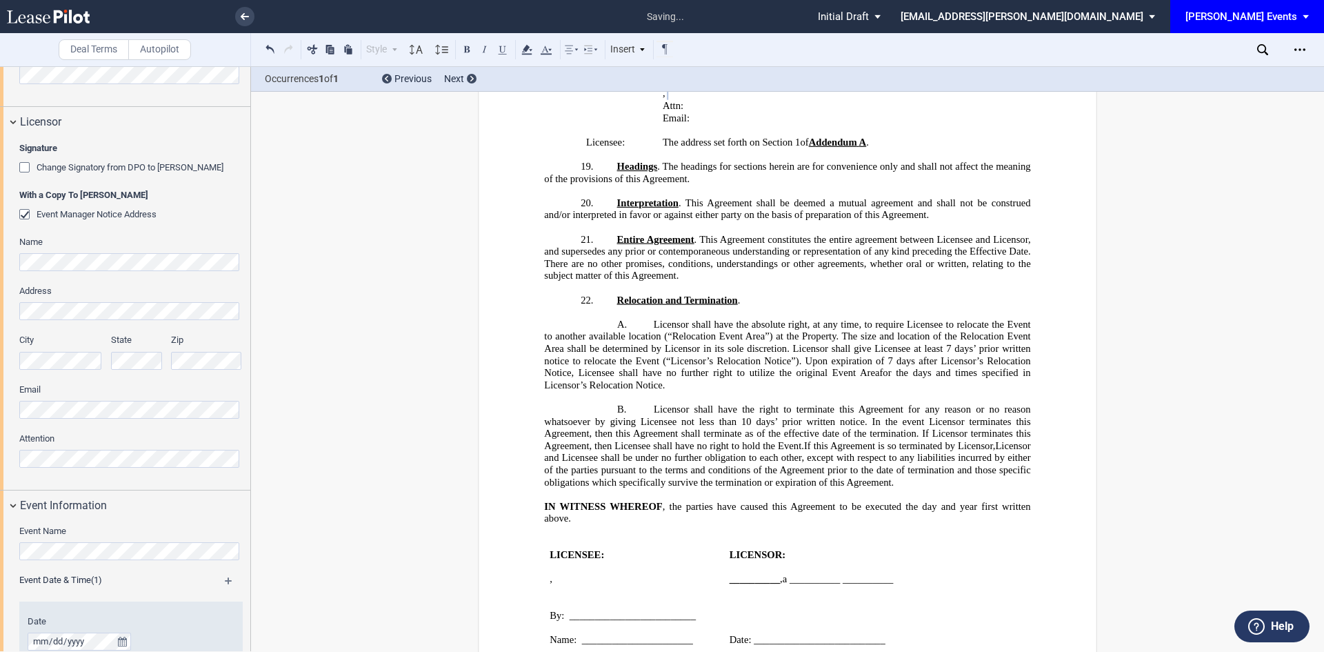
scroll to position [2110, 0]
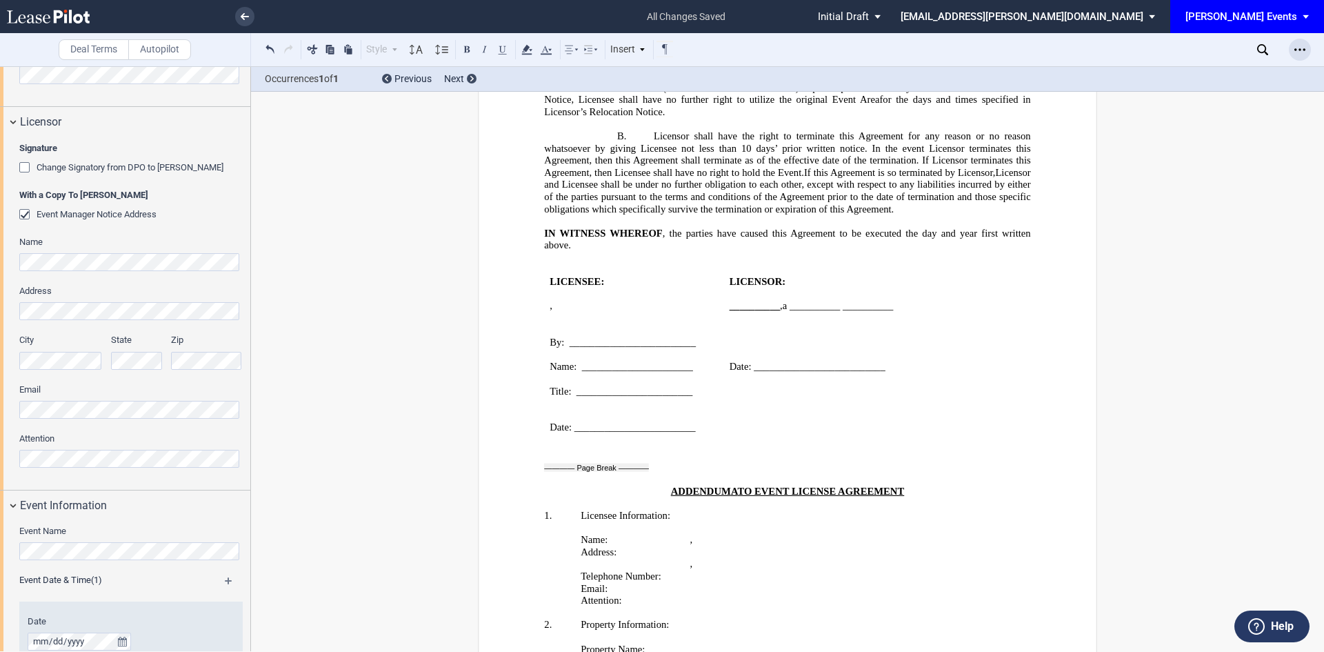
click at [1295, 48] on icon "Open Lease options menu" at bounding box center [1300, 49] width 11 height 11
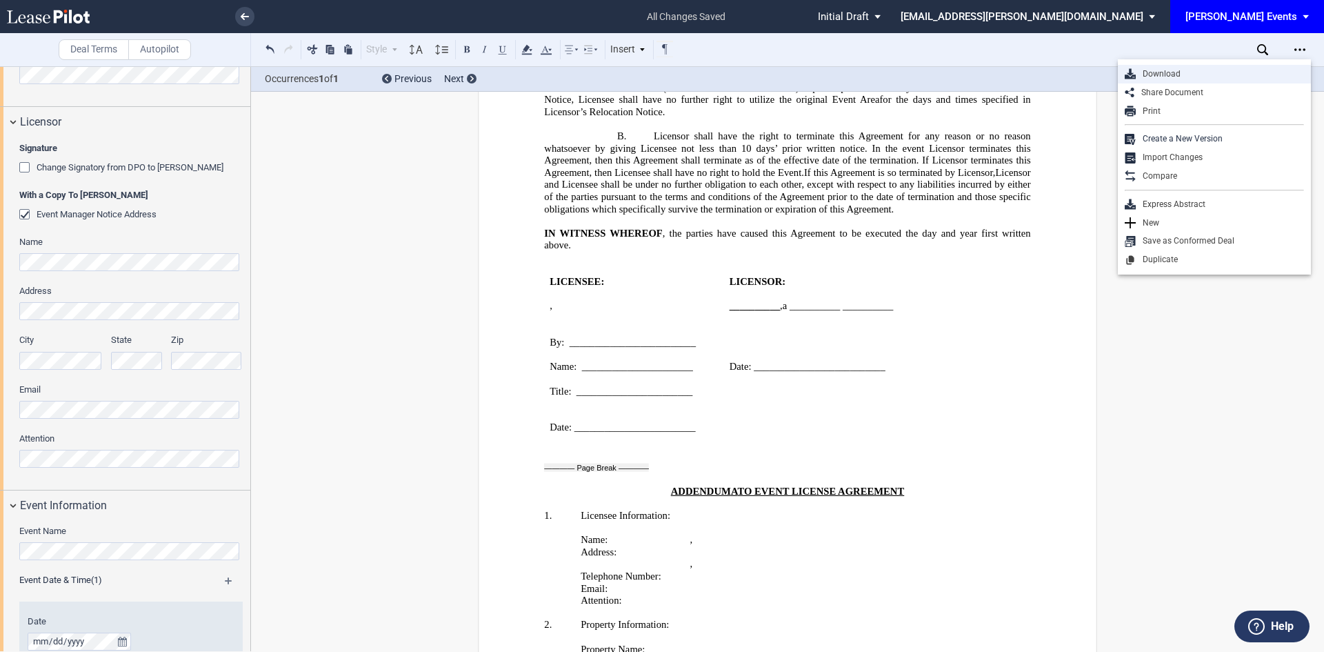
click at [1190, 78] on div "Download" at bounding box center [1220, 74] width 168 height 12
